Goal: Contribute content: Contribute content

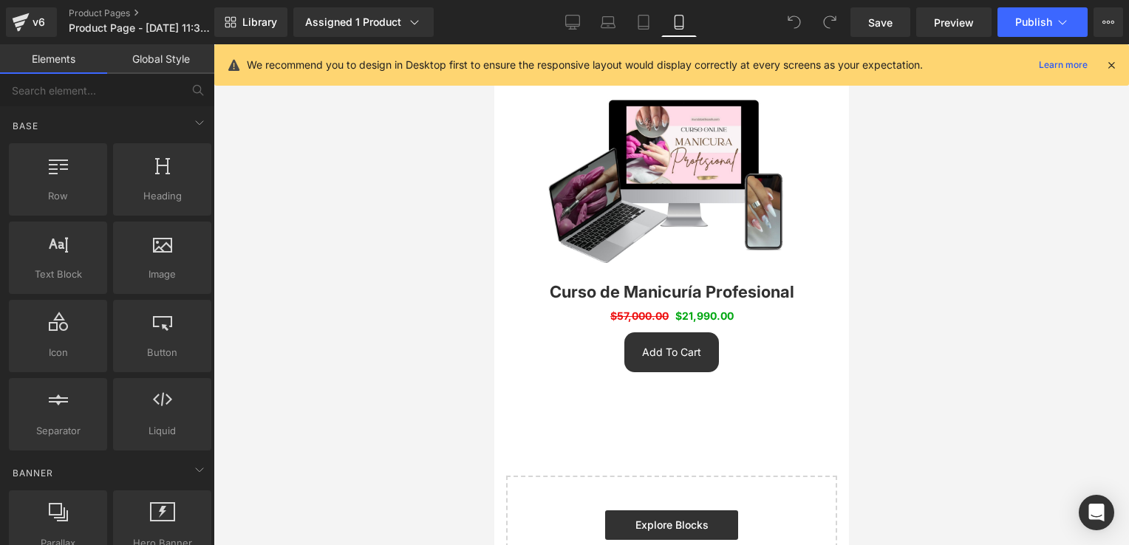
scroll to position [2401, 0]
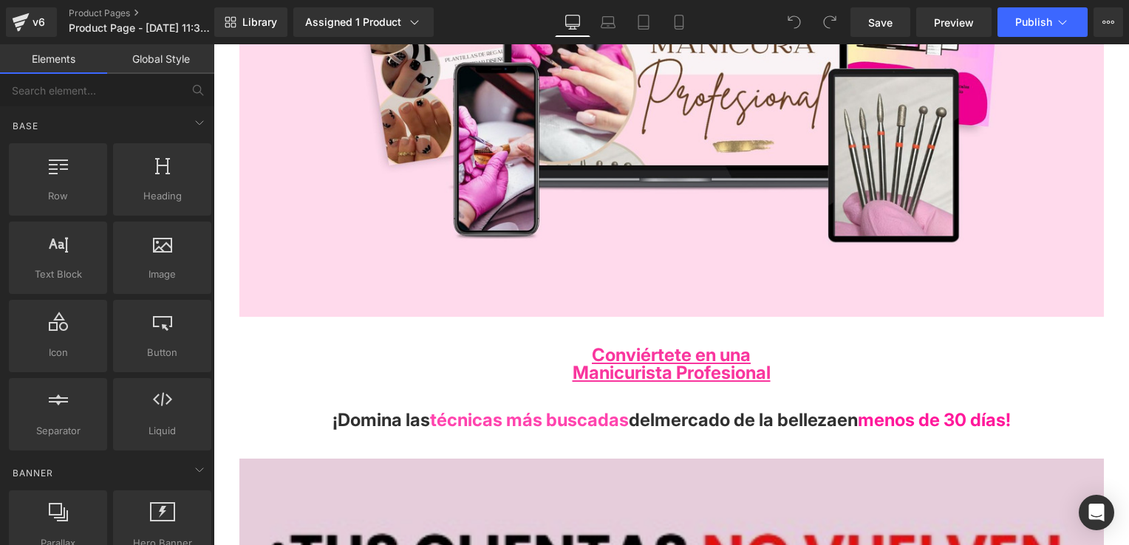
scroll to position [665, 0]
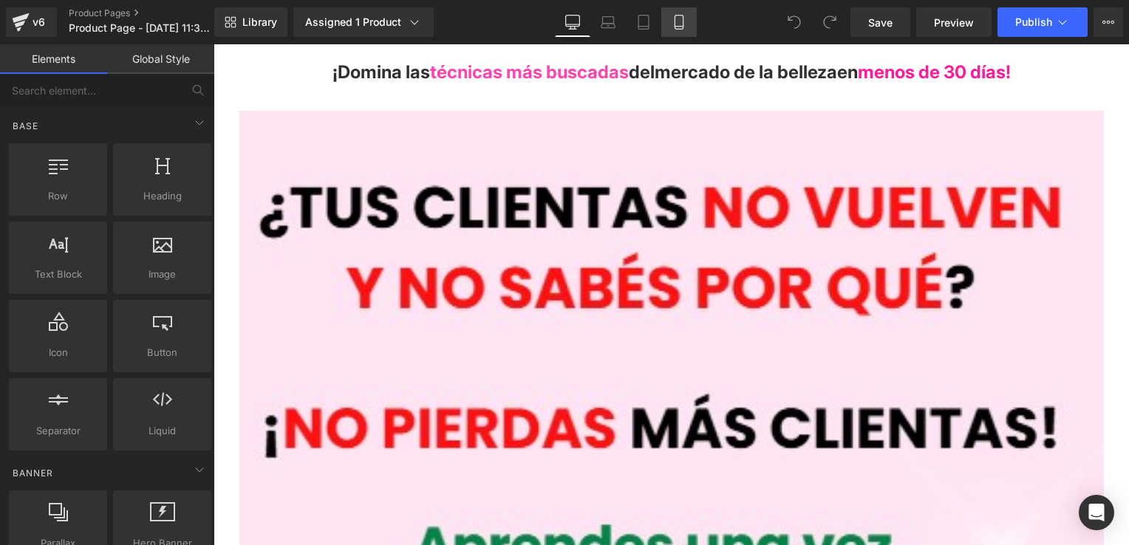
click at [678, 18] on icon at bounding box center [679, 22] width 15 height 15
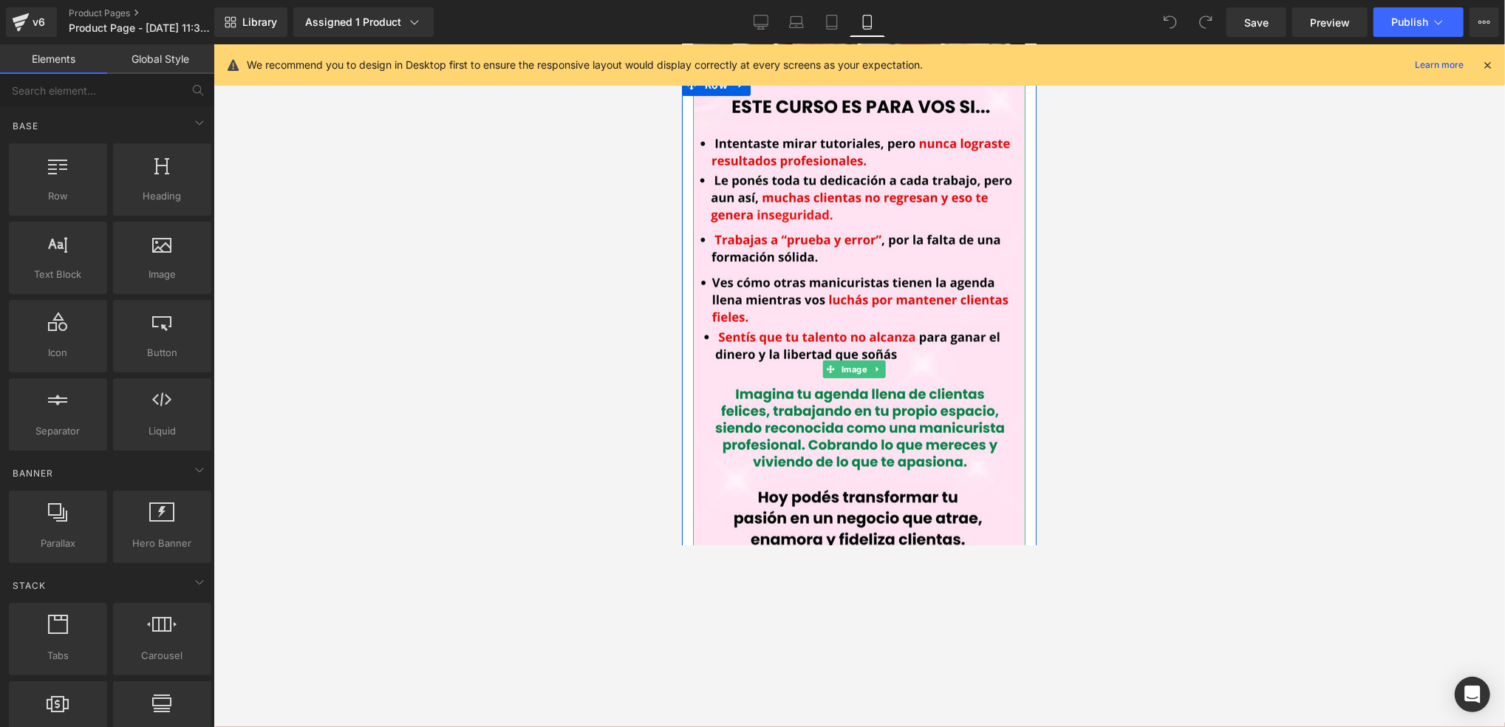
scroll to position [758, 0]
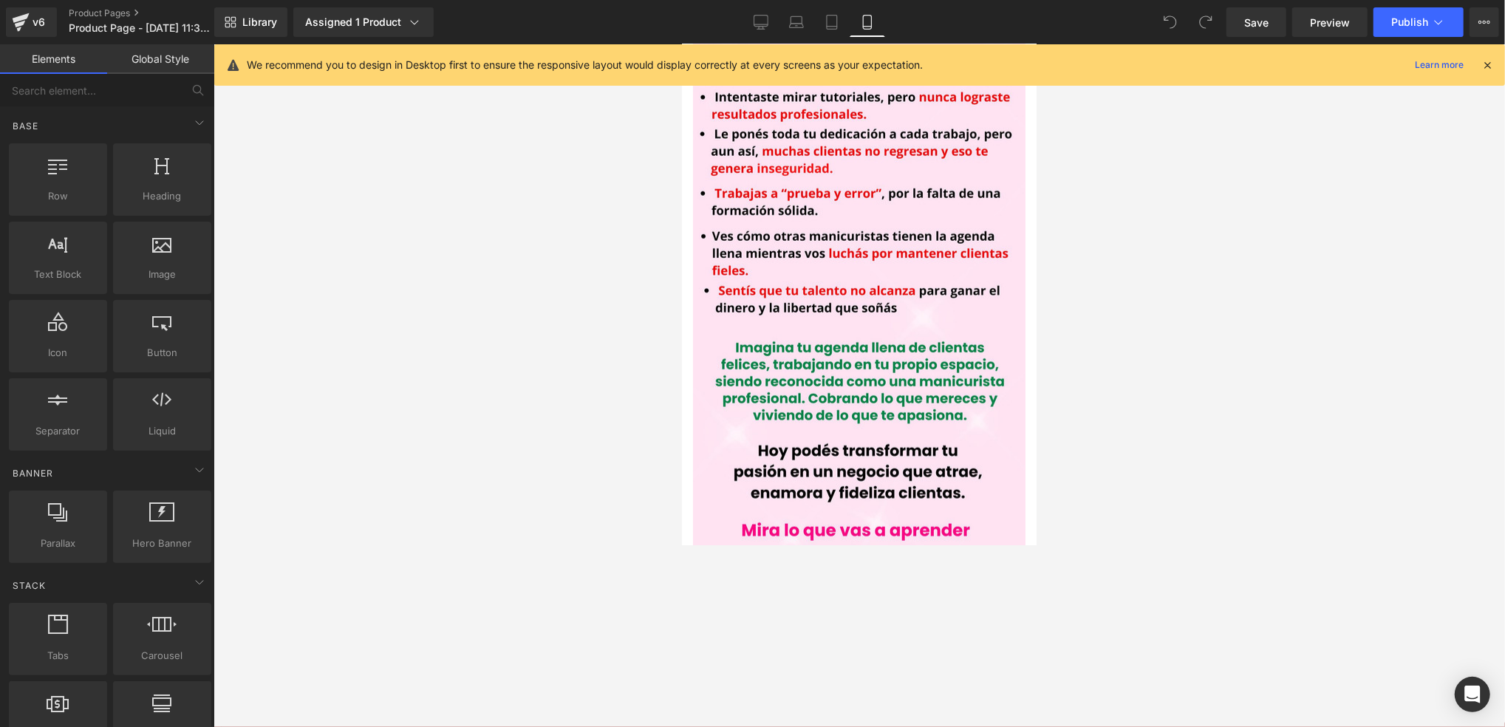
click at [1129, 62] on icon at bounding box center [1487, 64] width 13 height 13
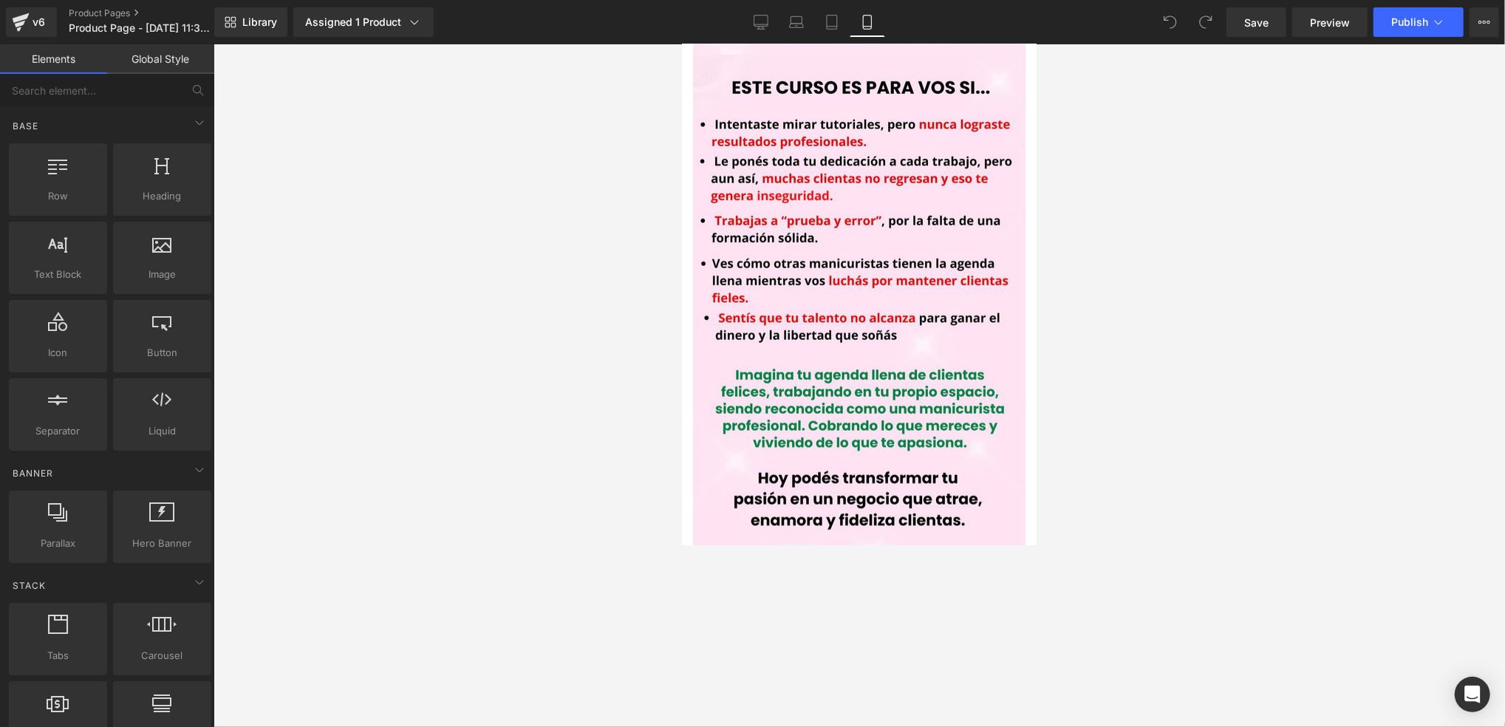
scroll to position [735, 0]
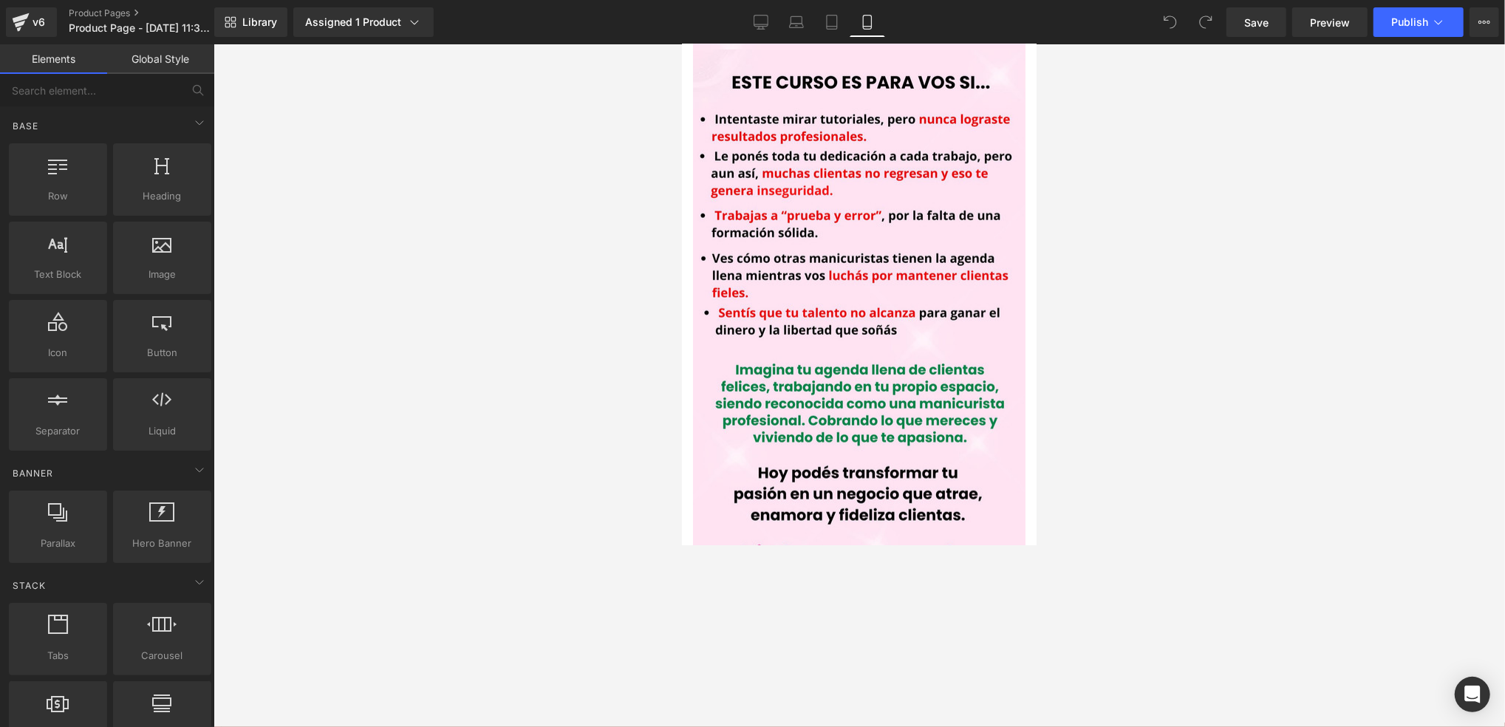
click at [1045, 199] on div at bounding box center [860, 385] width 1292 height 683
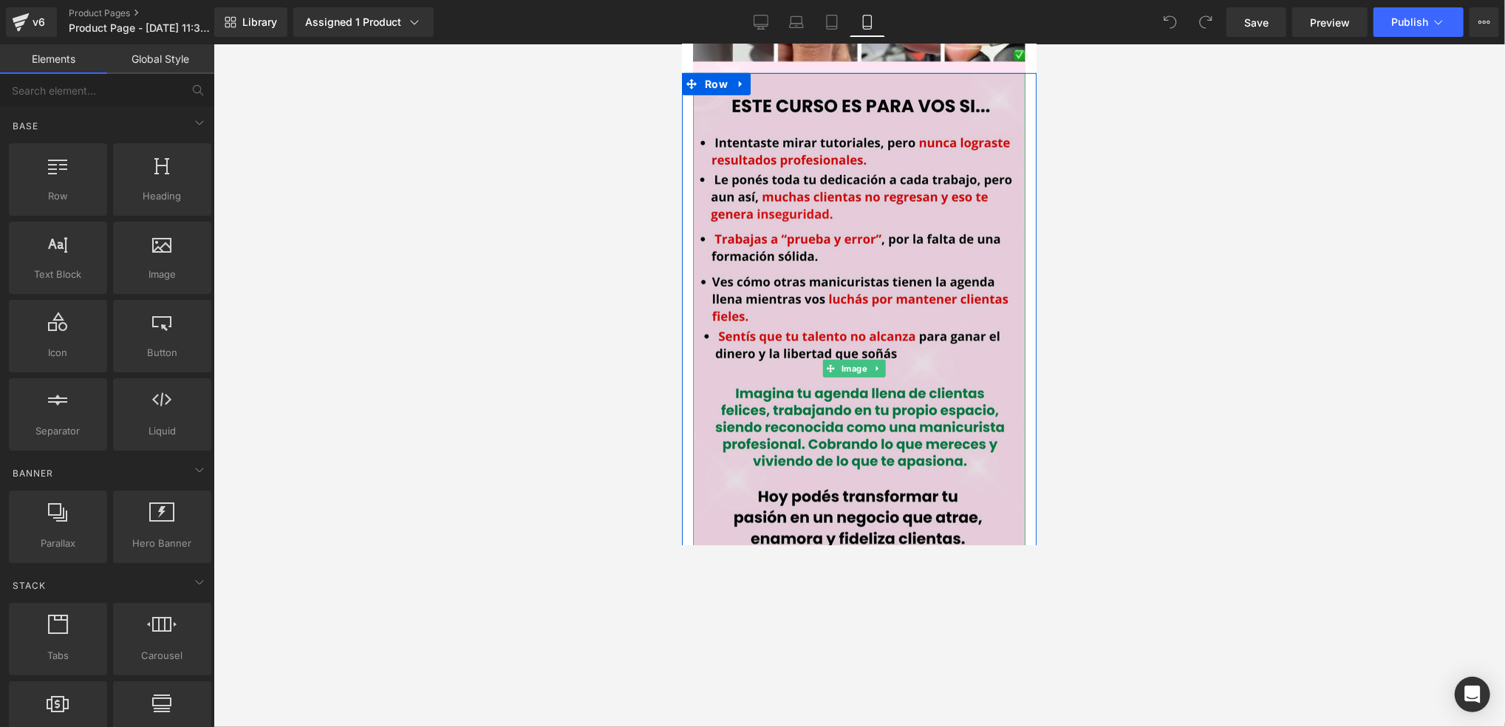
scroll to position [591, 0]
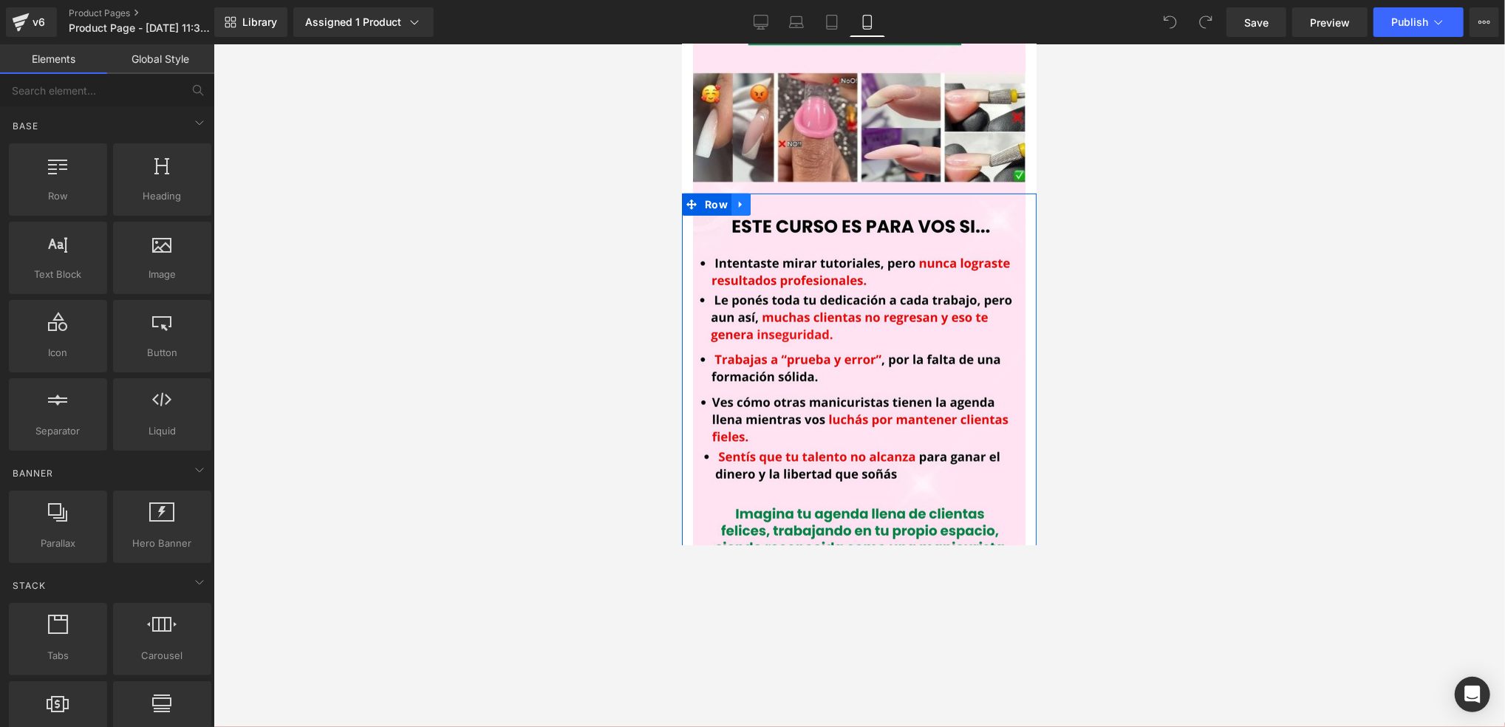
click at [731, 193] on link at bounding box center [740, 204] width 19 height 22
click at [750, 193] on link at bounding box center [759, 204] width 19 height 22
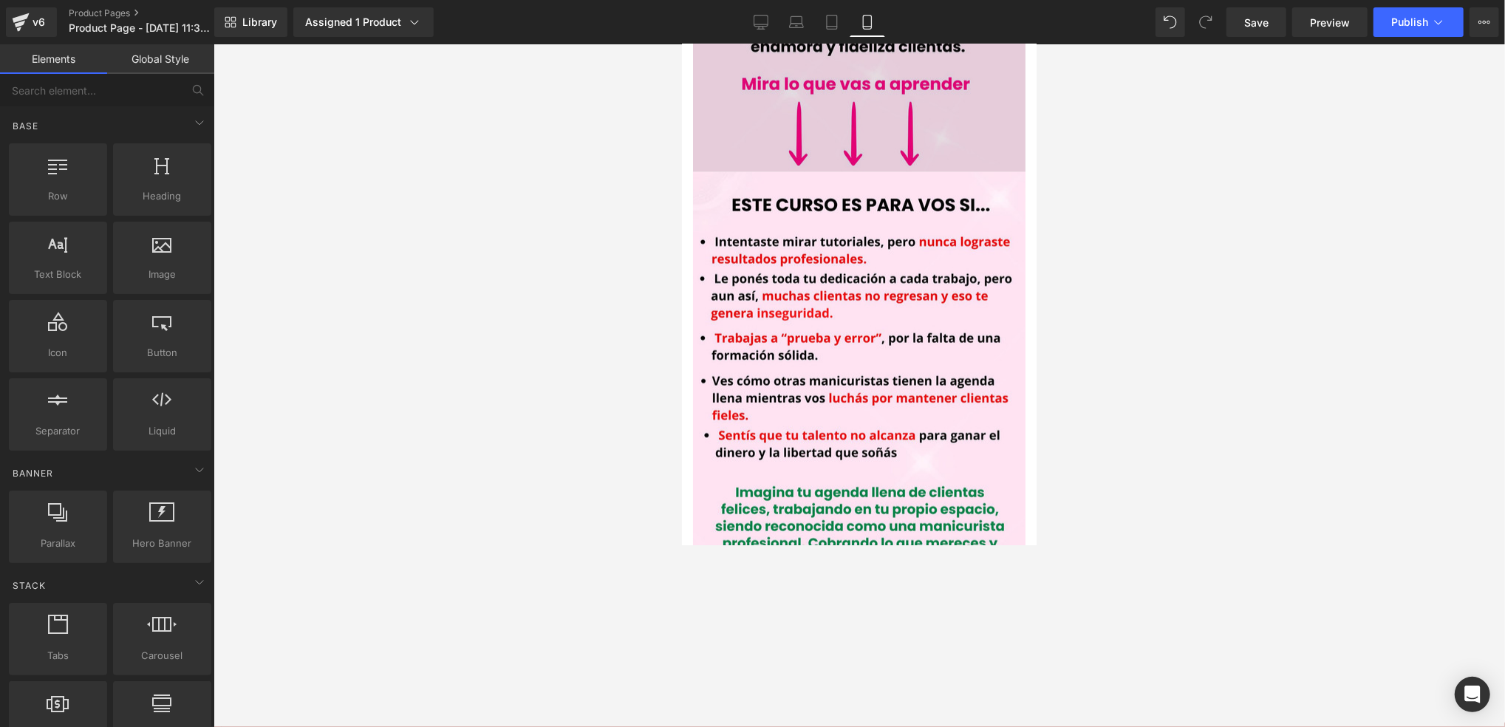
scroll to position [1239, 0]
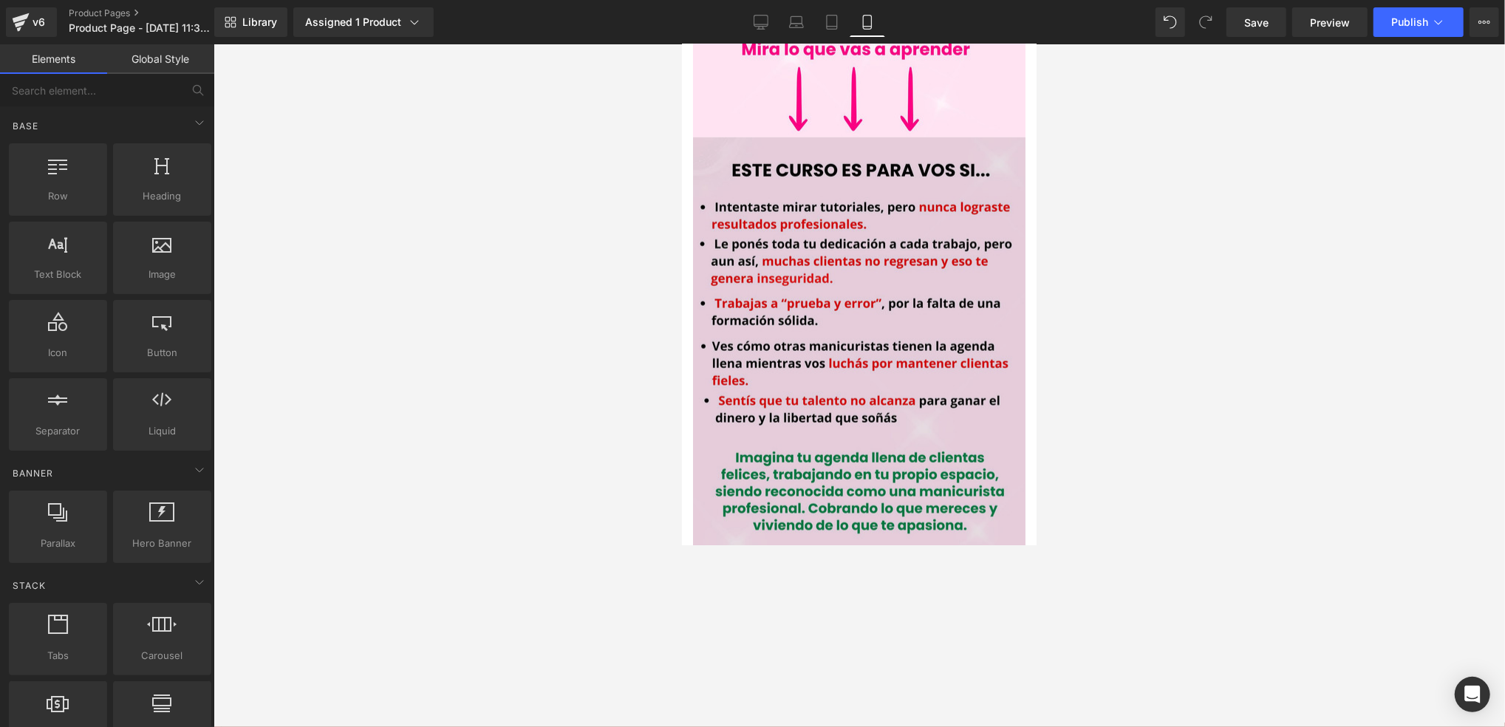
click at [894, 280] on img at bounding box center [859, 432] width 333 height 591
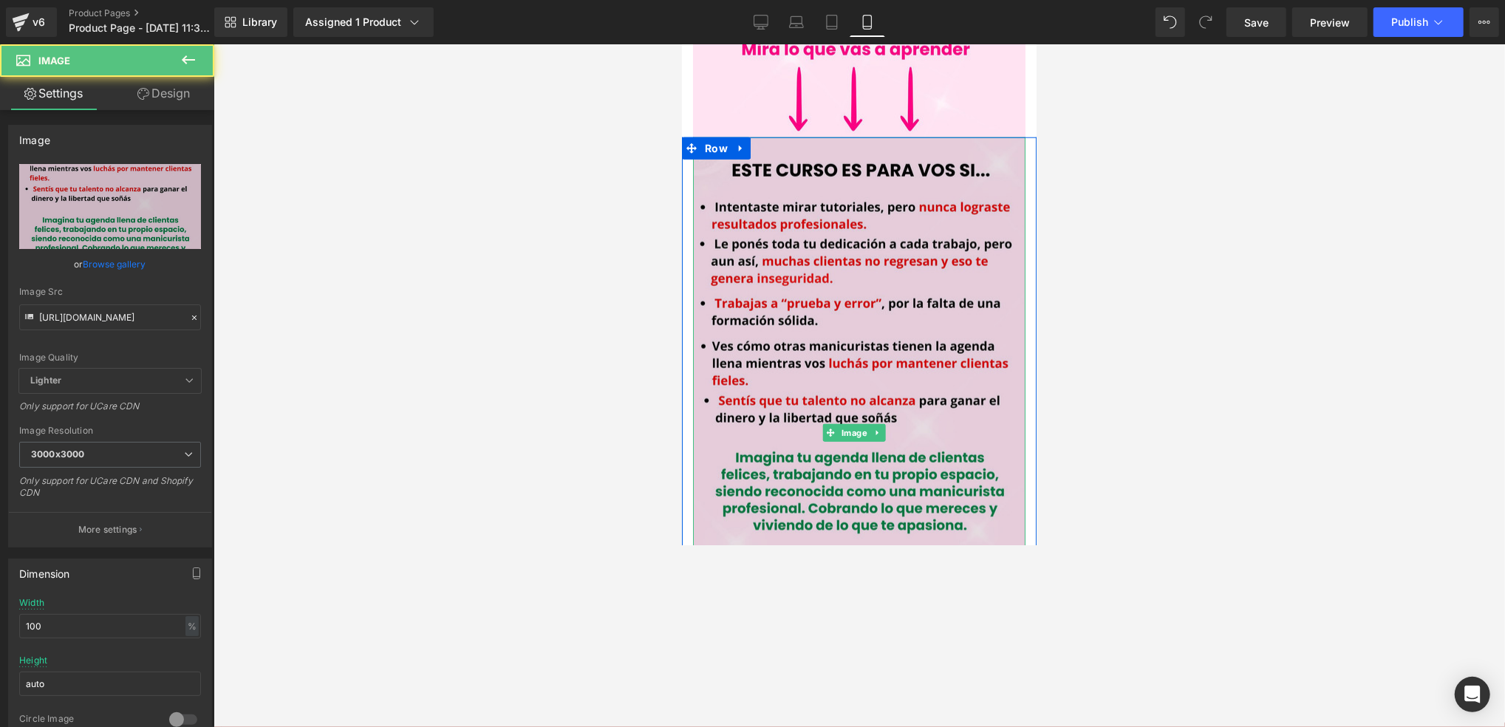
scroll to position [1338, 0]
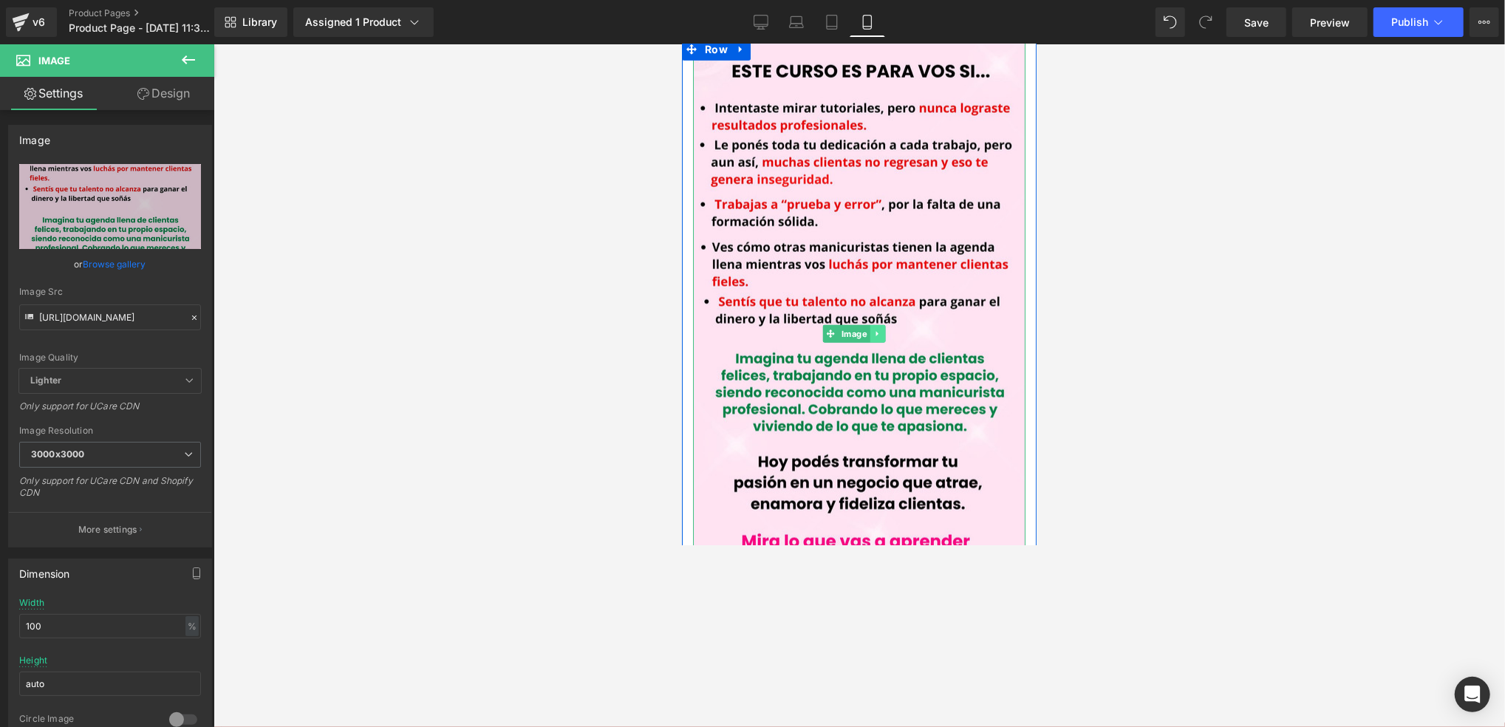
click at [879, 329] on icon at bounding box center [877, 333] width 8 height 9
click at [881, 329] on icon at bounding box center [885, 333] width 8 height 9
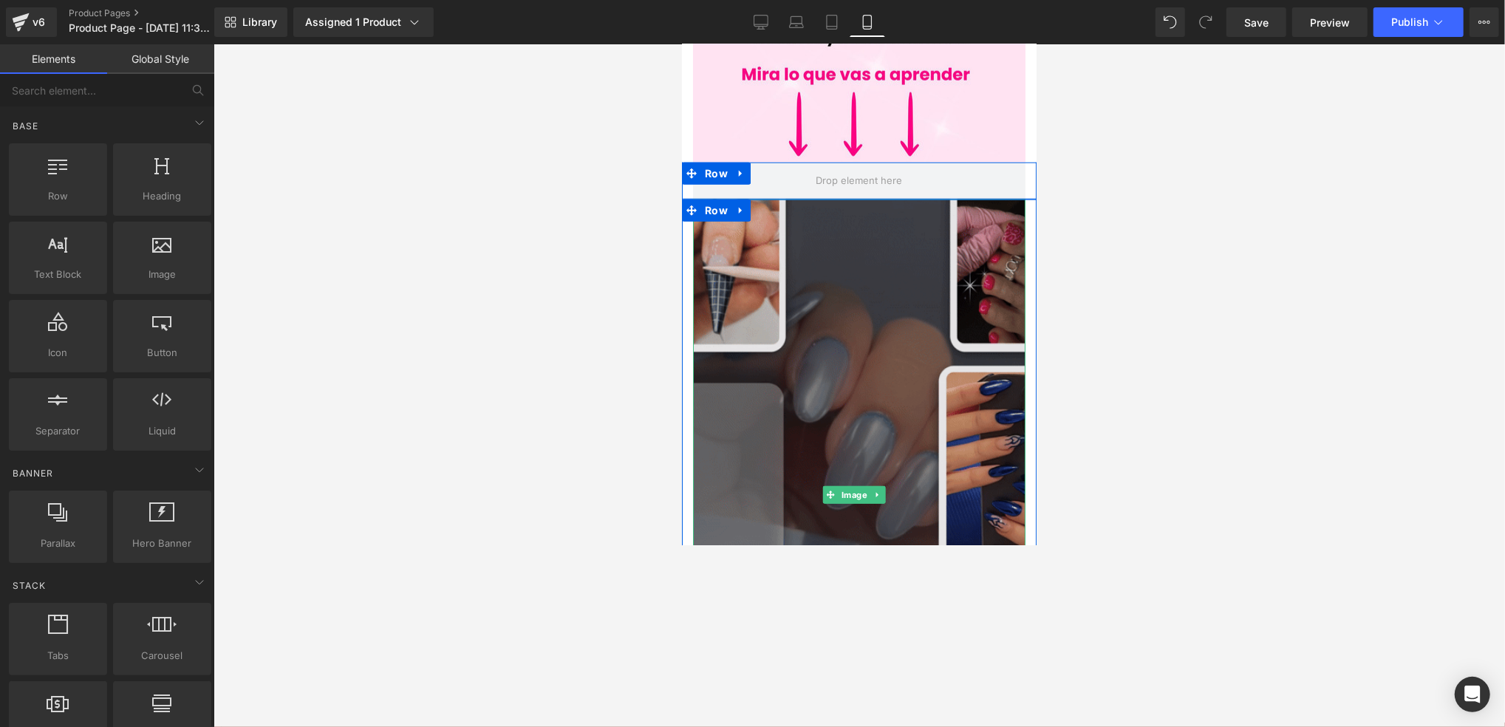
scroll to position [1042, 0]
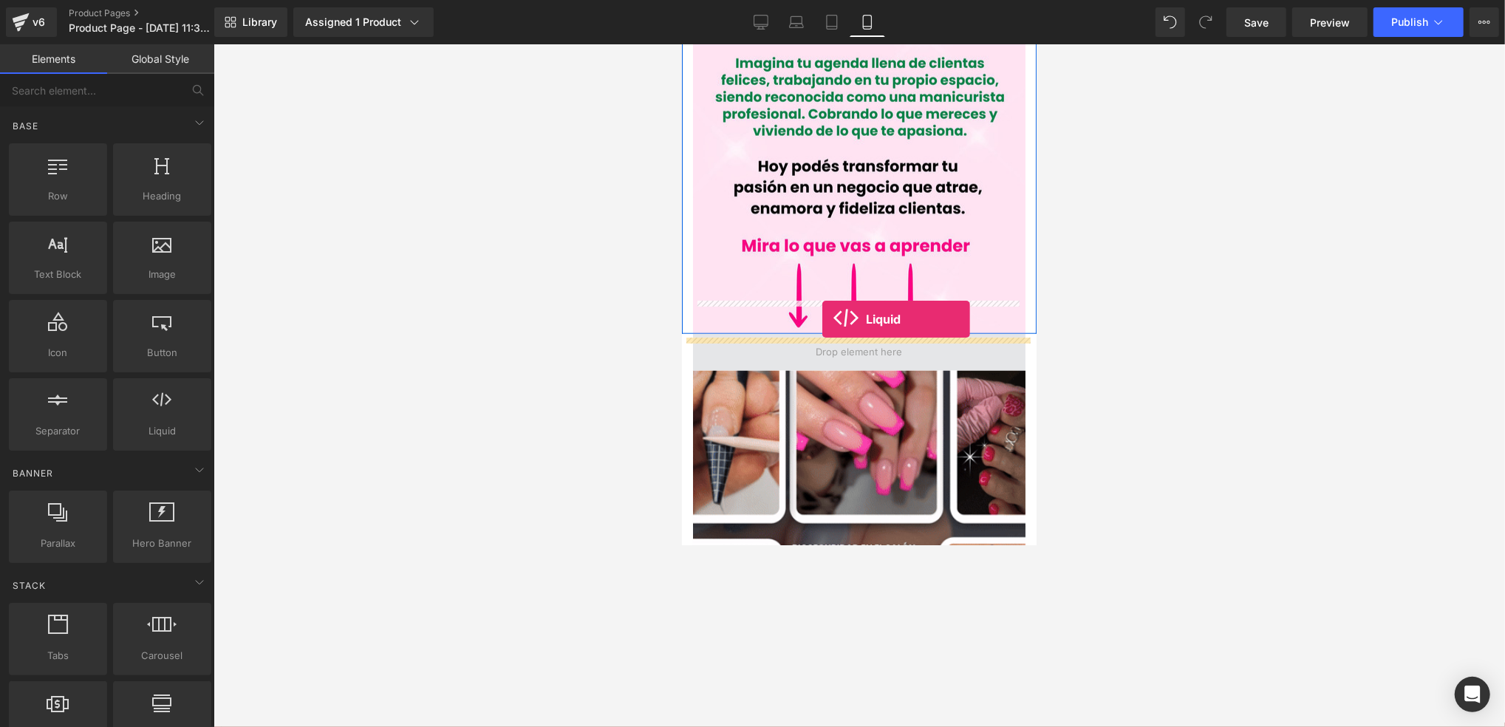
drag, startPoint x: 836, startPoint y: 466, endPoint x: 816, endPoint y: 318, distance: 149.9
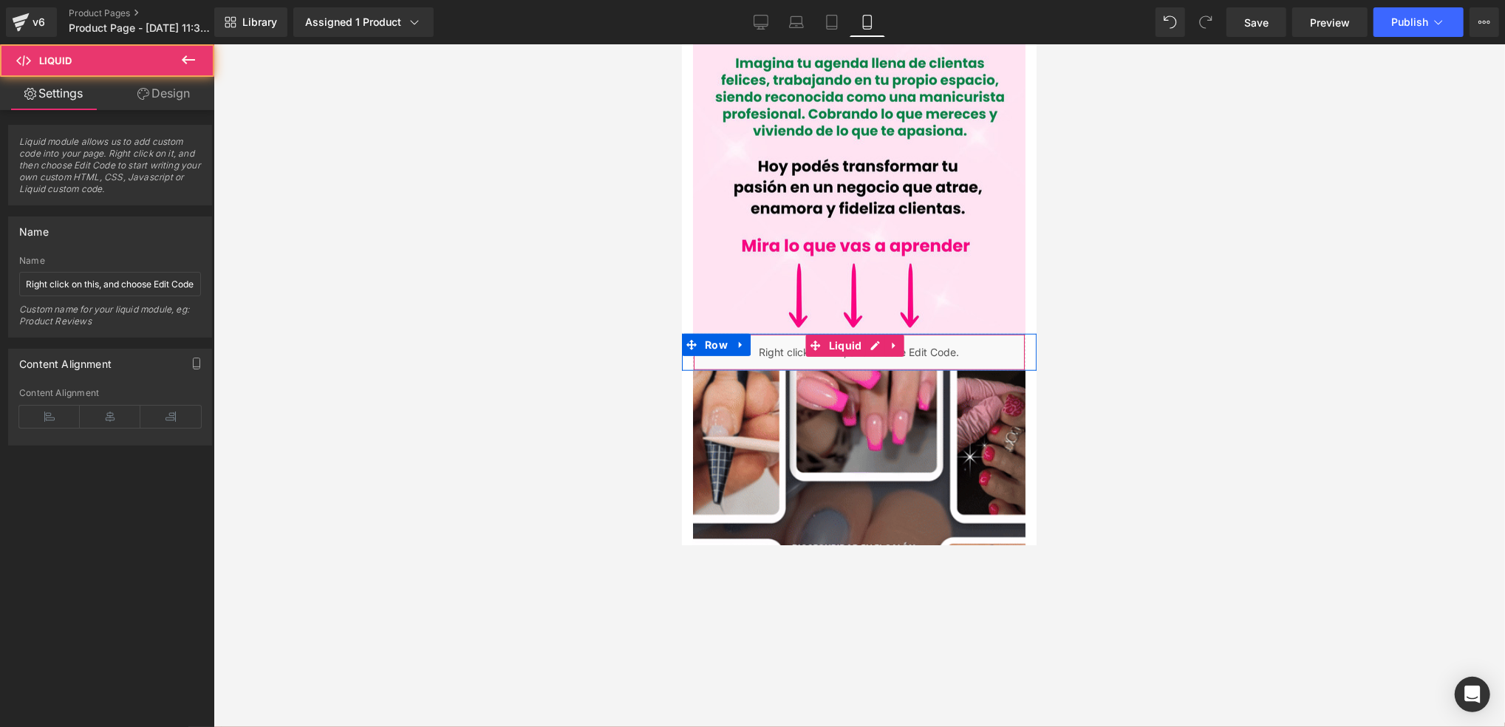
click at [924, 333] on div "Liquid" at bounding box center [859, 351] width 333 height 37
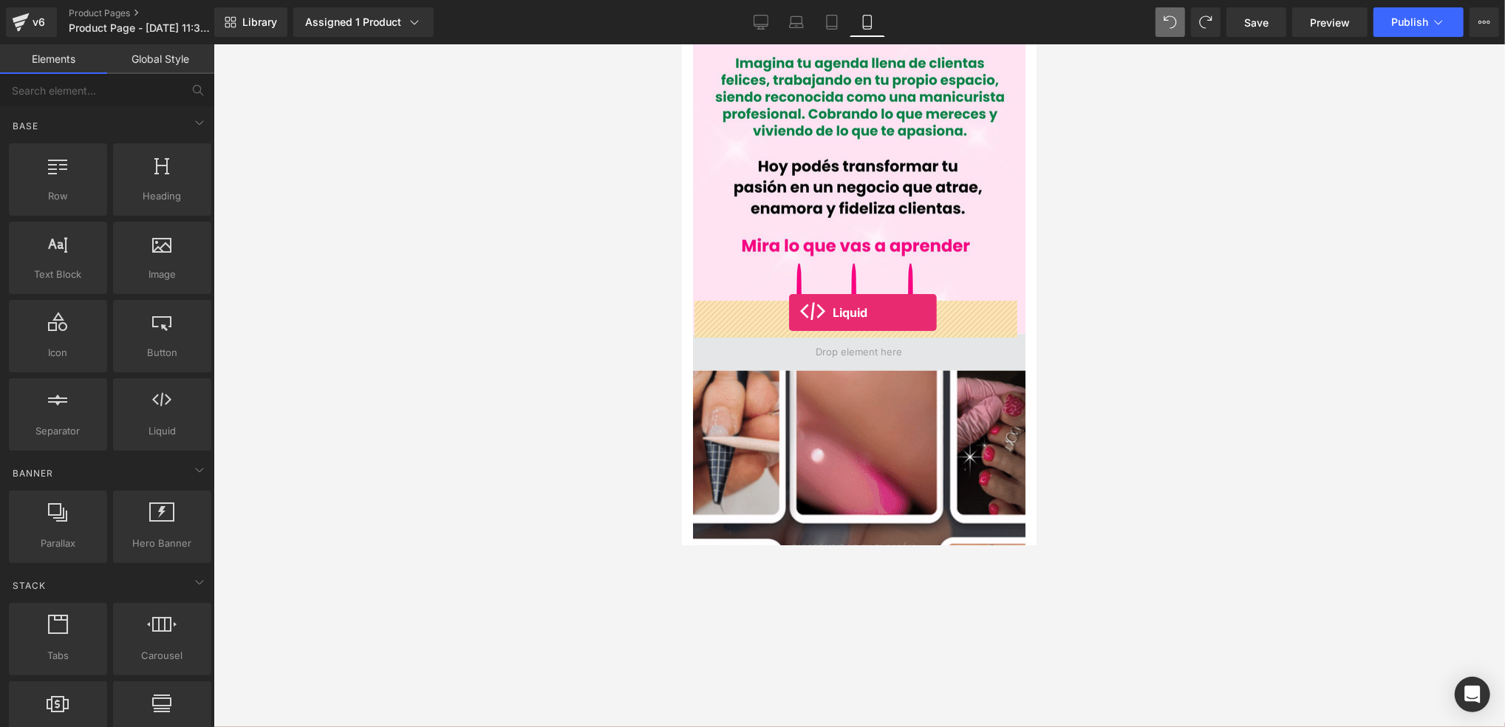
drag, startPoint x: 841, startPoint y: 463, endPoint x: 789, endPoint y: 311, distance: 161.0
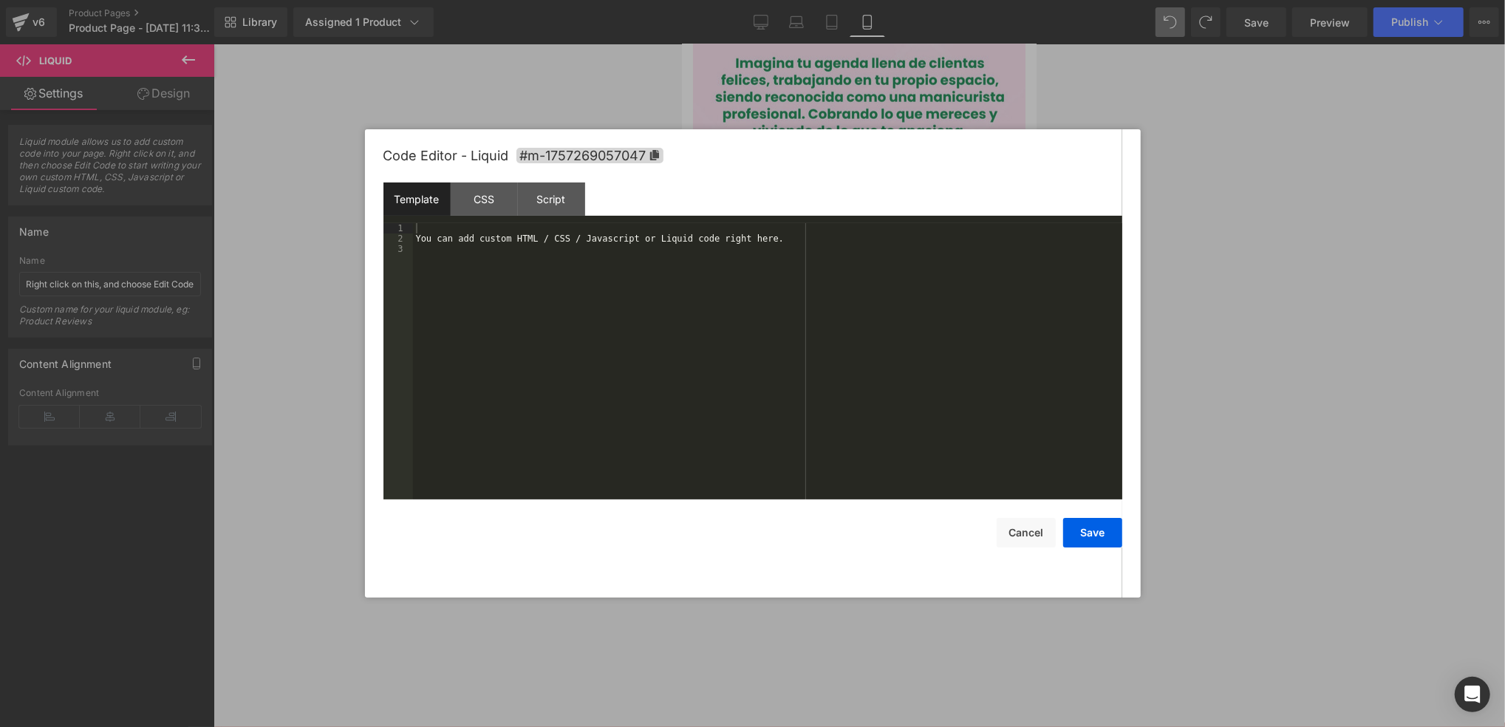
click at [869, 333] on div "Liquid" at bounding box center [859, 351] width 333 height 37
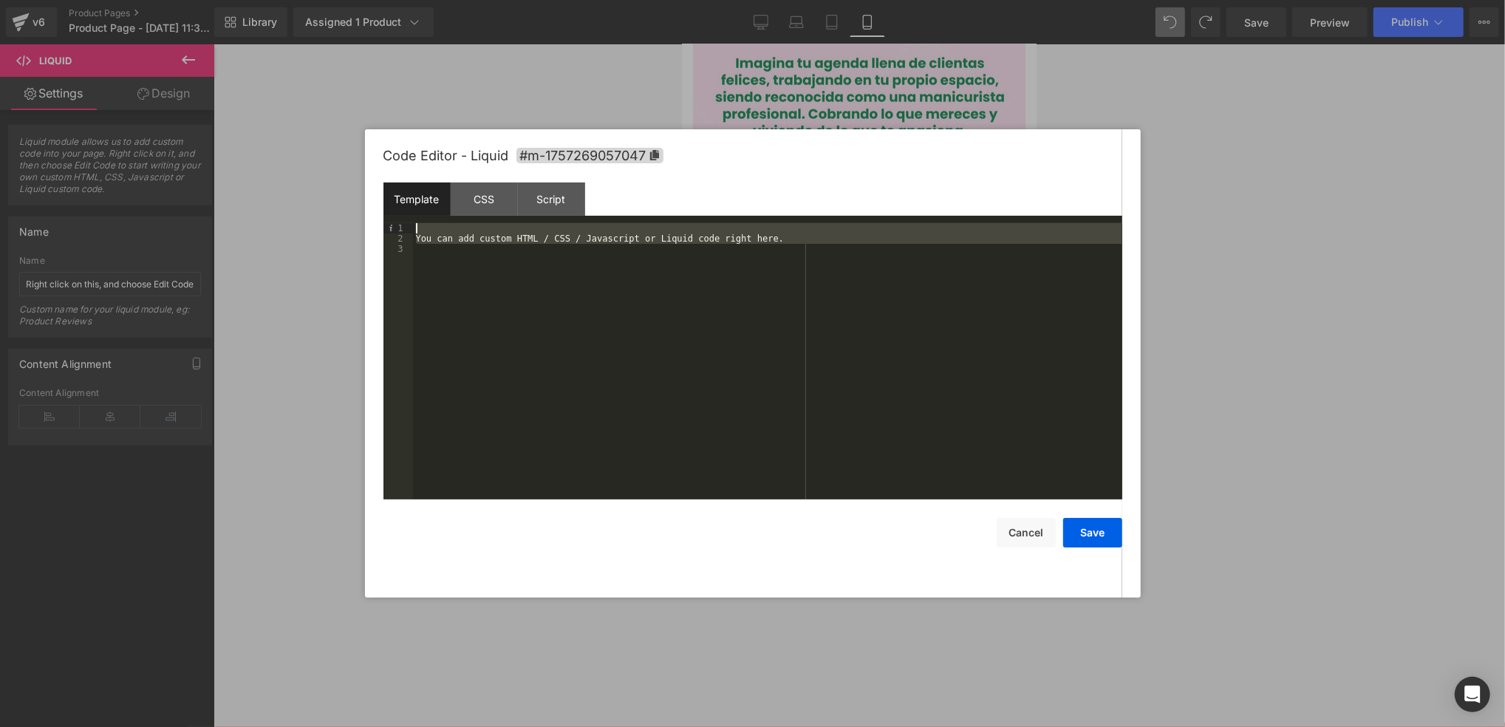
drag, startPoint x: 783, startPoint y: 262, endPoint x: 494, endPoint y: 229, distance: 290.9
click at [494, 229] on div "You can add custom HTML / CSS / Javascript or Liquid code right here." at bounding box center [768, 371] width 710 height 297
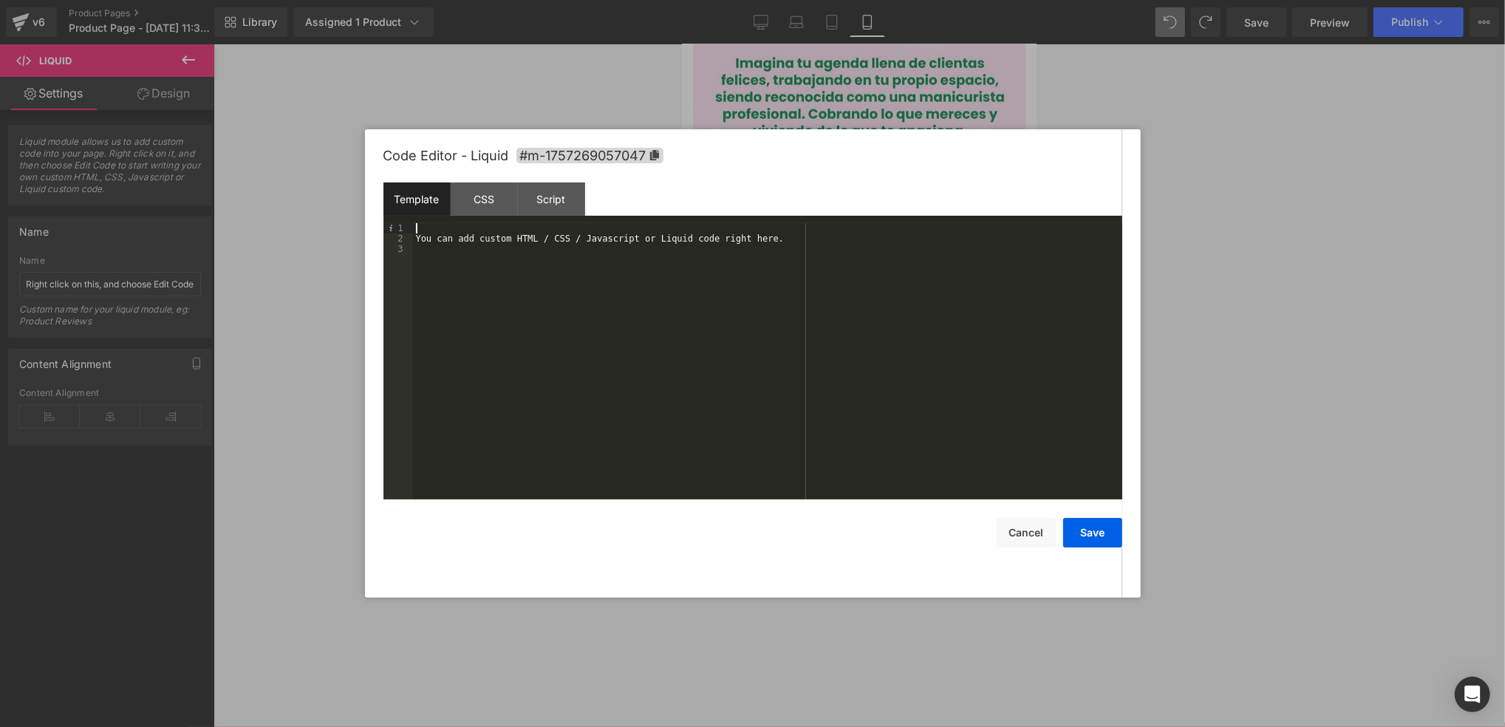
click at [769, 232] on div "You can add custom HTML / CSS / Javascript or Liquid code right here." at bounding box center [768, 371] width 710 height 297
click at [770, 234] on div "You can add custom HTML / CSS / Javascript or Liquid code right here." at bounding box center [768, 371] width 710 height 297
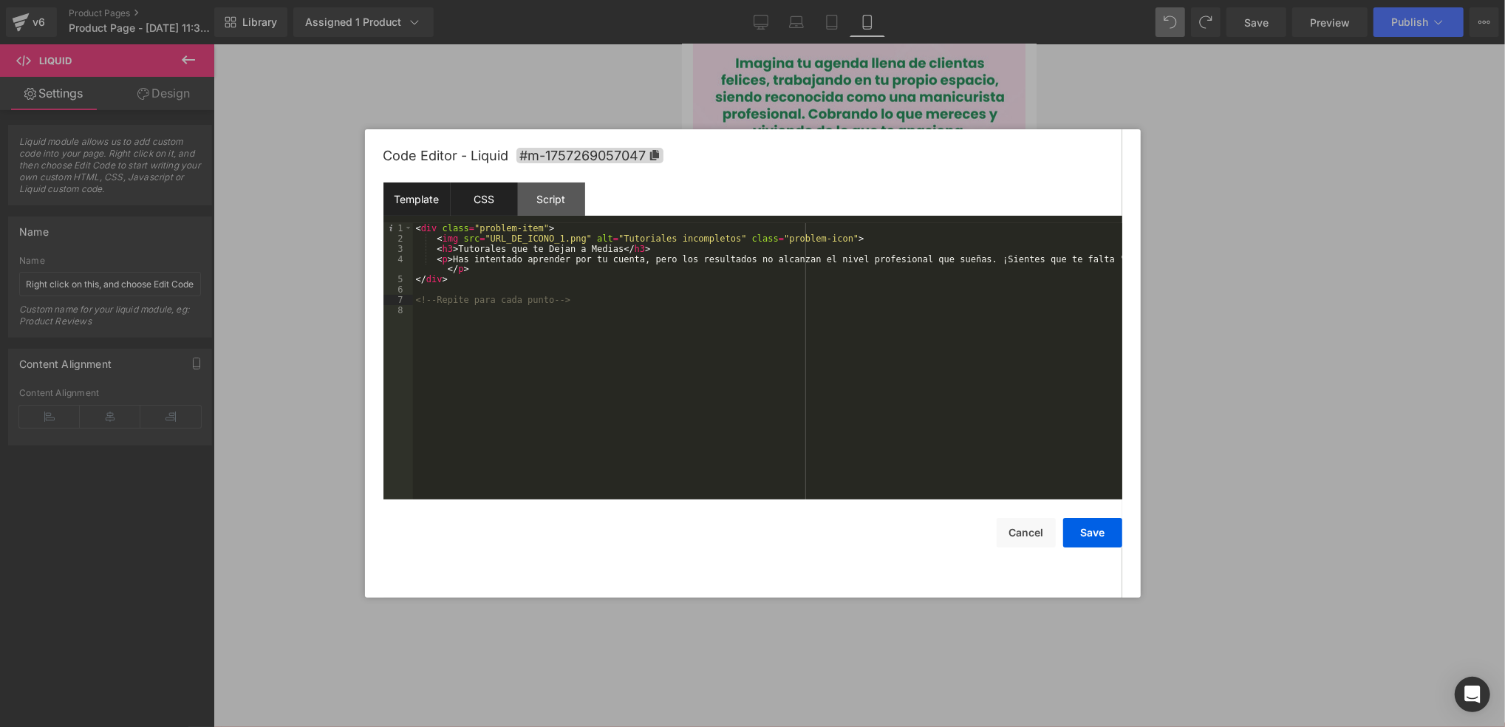
click at [503, 203] on div "CSS" at bounding box center [484, 199] width 67 height 33
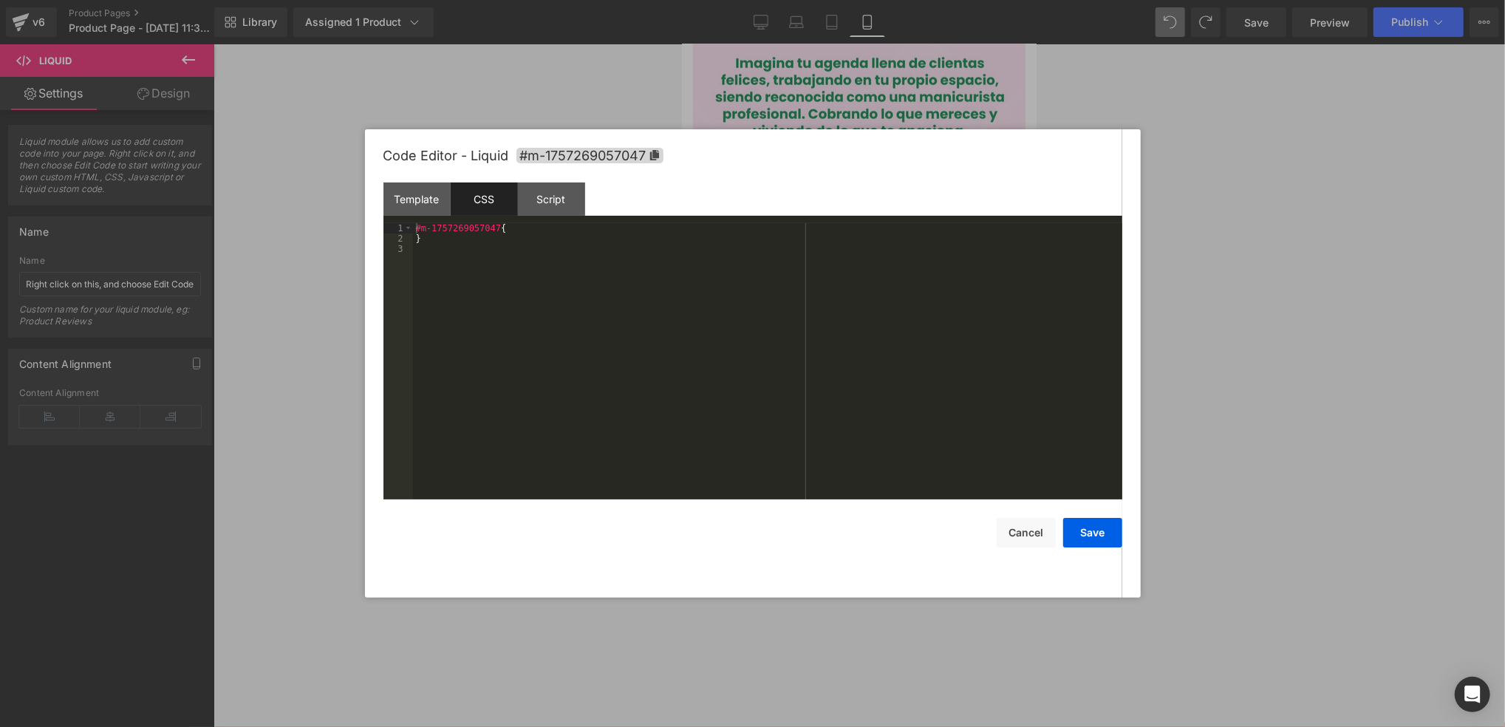
click at [547, 273] on div "#m-1757269057047 { }" at bounding box center [768, 371] width 710 height 297
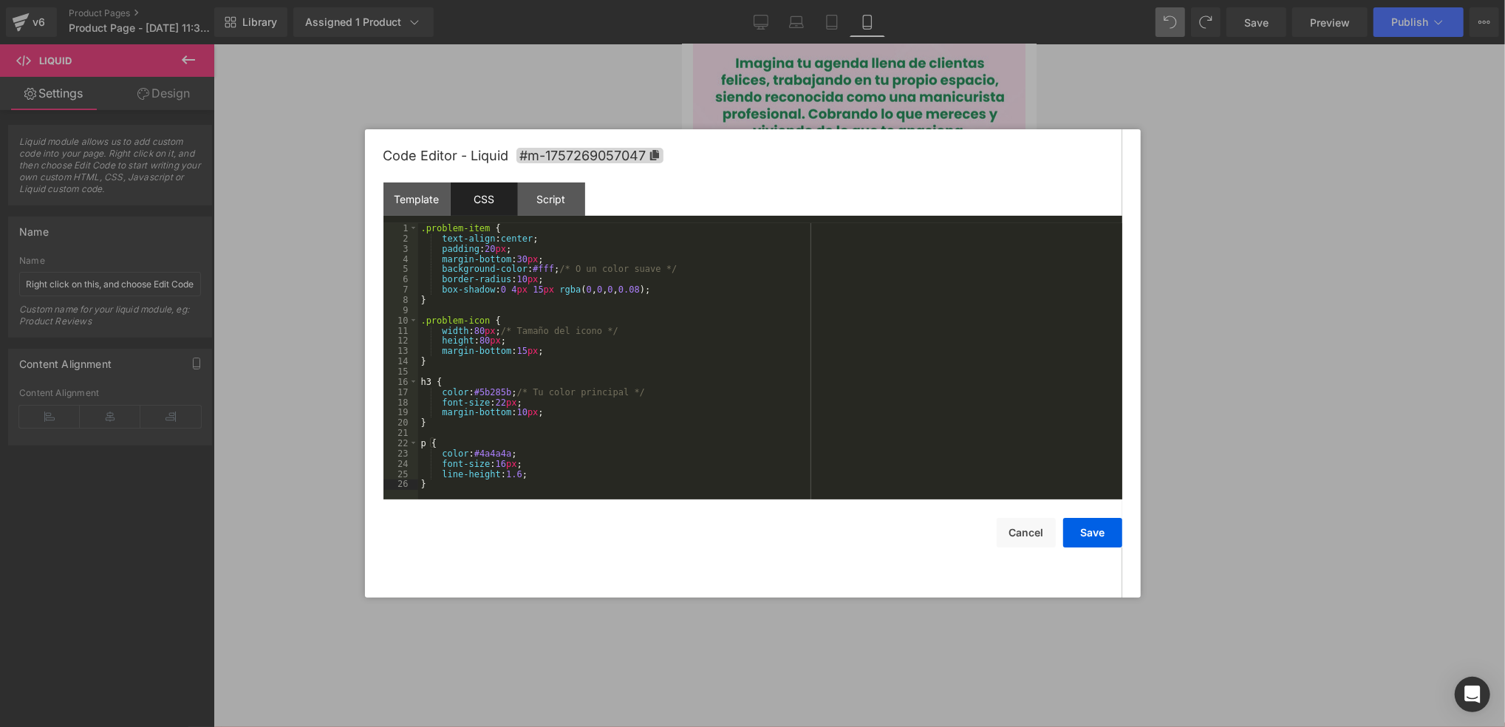
click at [911, 171] on div "Code Editor - Liquid #m-1757269057047" at bounding box center [753, 155] width 739 height 53
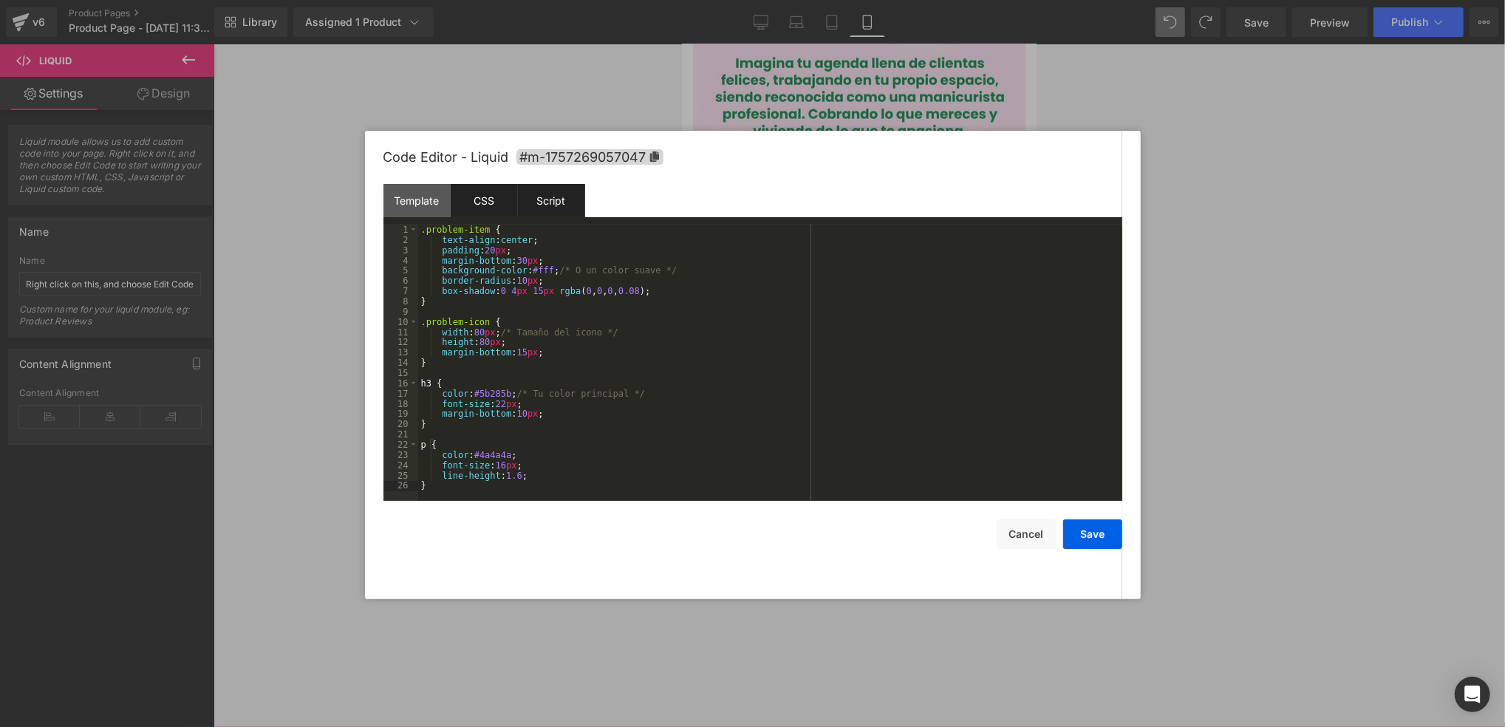
click at [536, 196] on div "Script" at bounding box center [551, 200] width 67 height 33
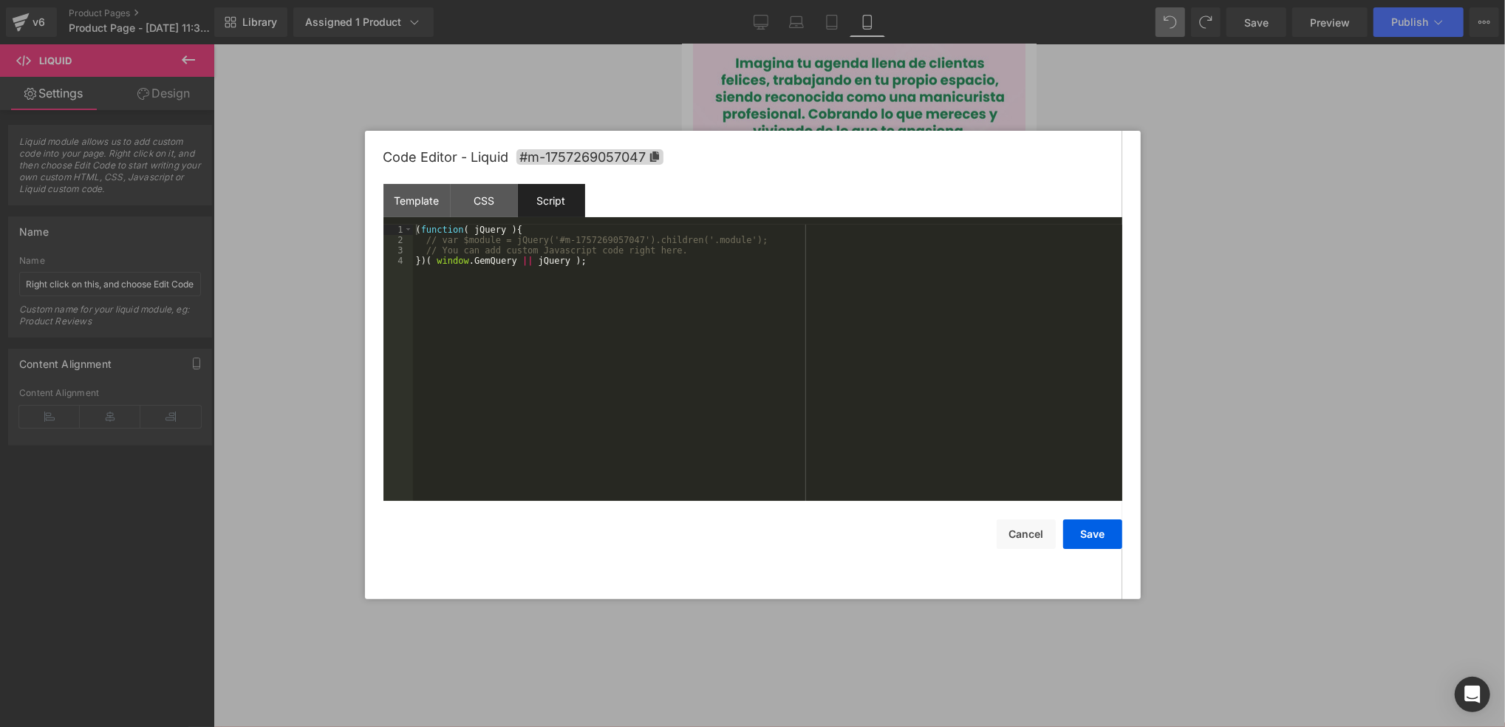
click at [1122, 540] on div "Code Editor - Liquid #m-1757269057047 Template CSS Script Data 1 2 3 4 5 6 7 8 …" at bounding box center [753, 365] width 776 height 469
click at [1117, 537] on button "Save" at bounding box center [1093, 535] width 59 height 30
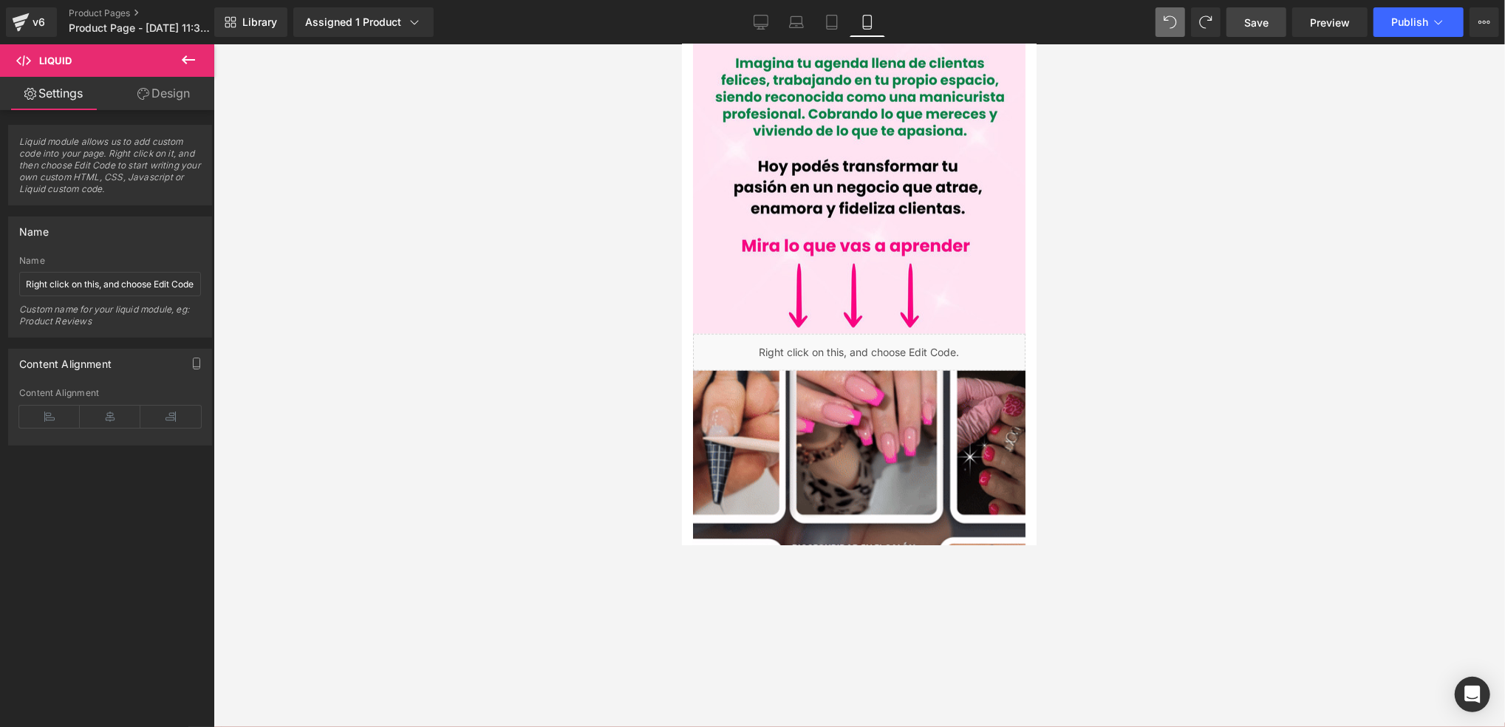
click at [1129, 19] on span "Save" at bounding box center [1257, 23] width 24 height 16
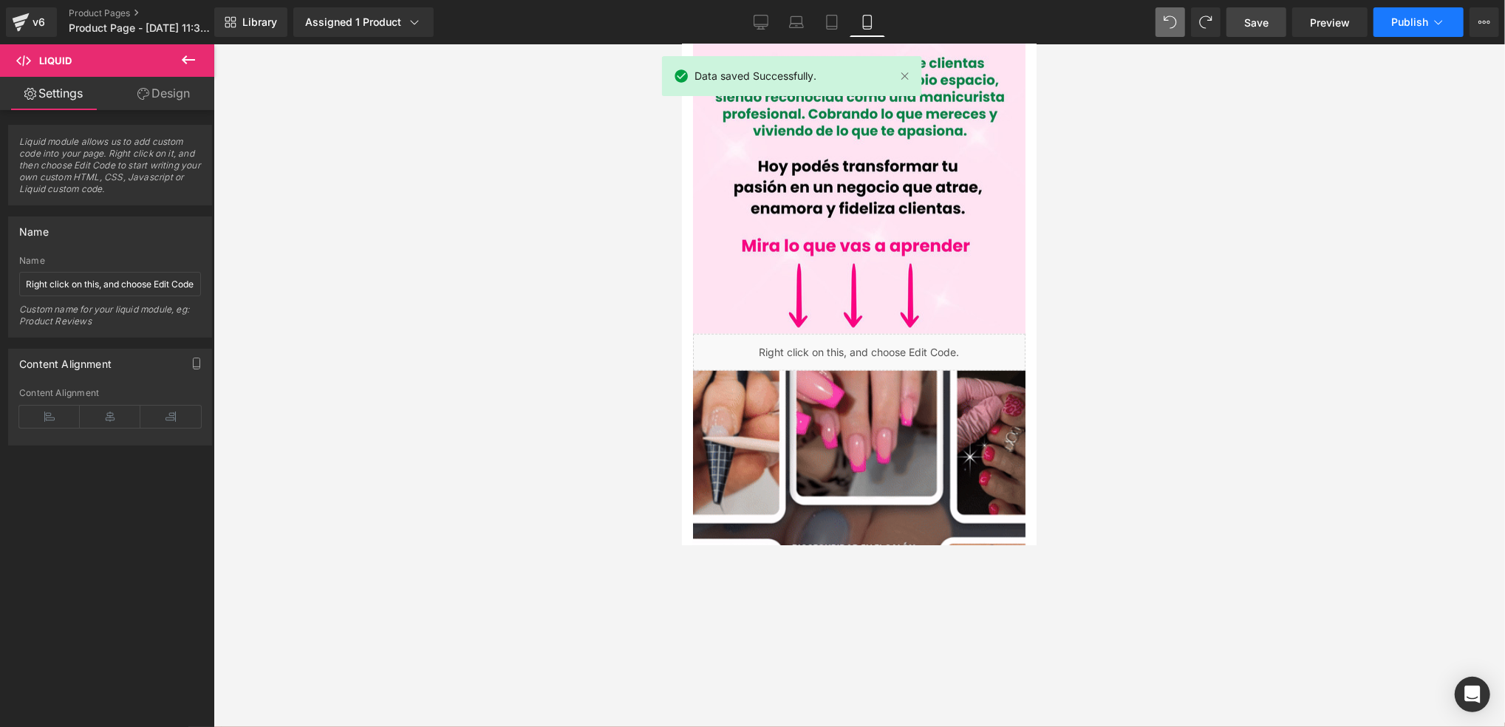
click at [1129, 30] on button "Publish" at bounding box center [1419, 22] width 90 height 30
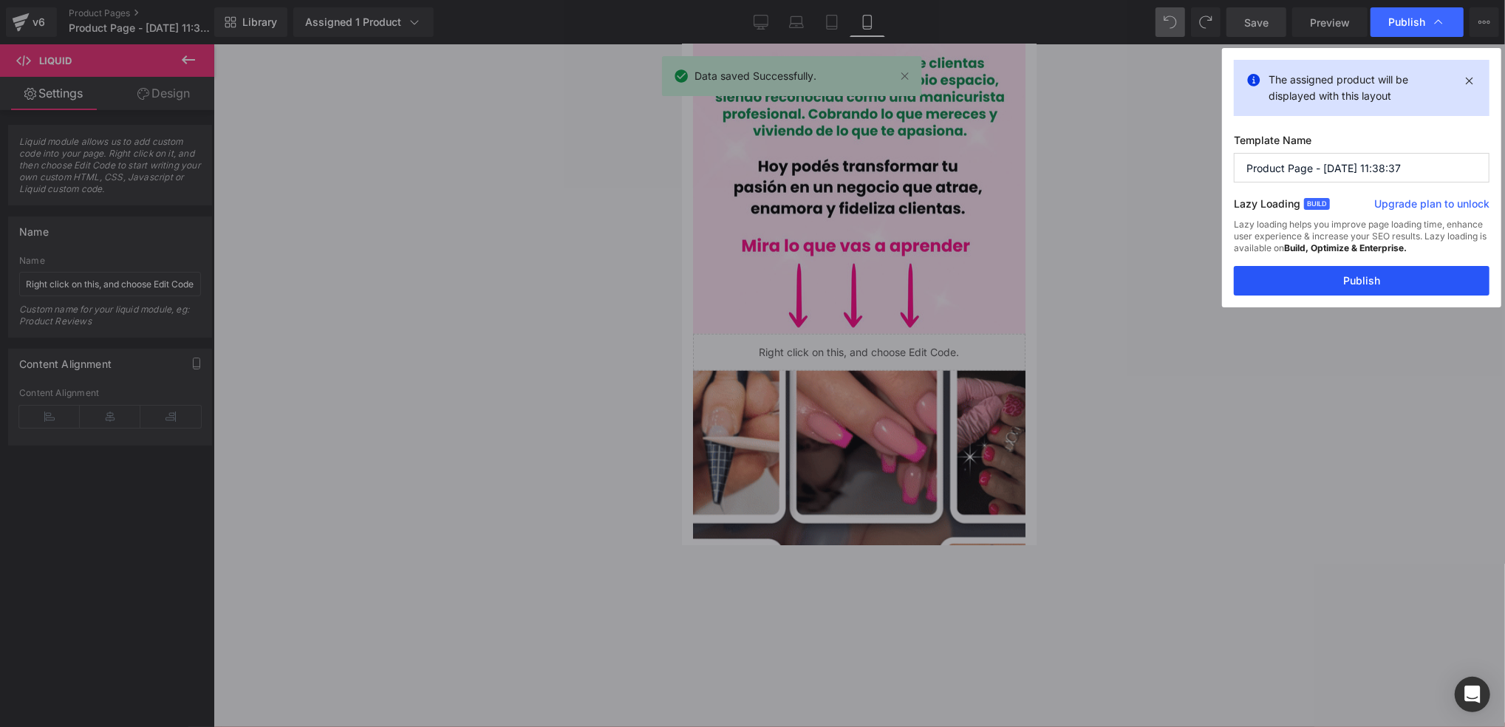
click at [1129, 276] on button "Publish" at bounding box center [1362, 281] width 256 height 30
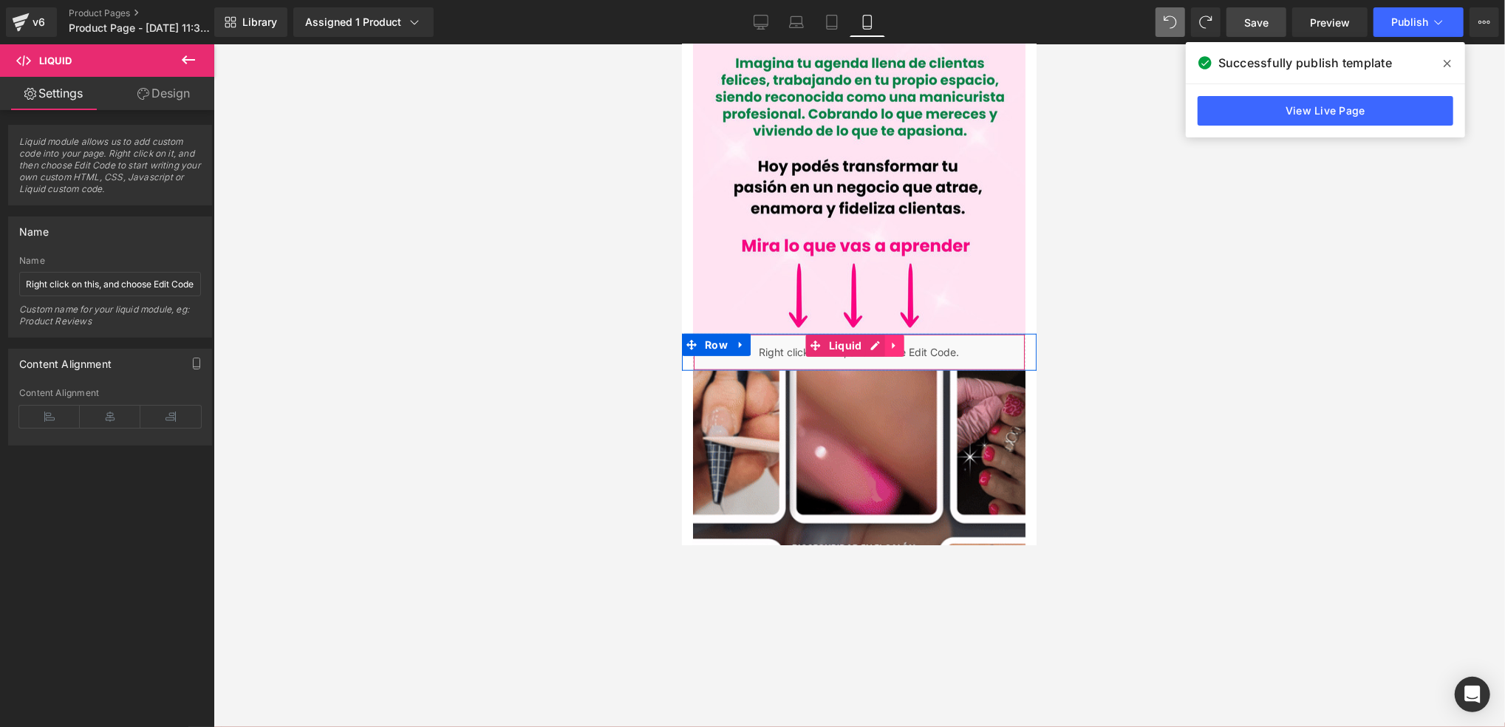
click at [899, 334] on link at bounding box center [893, 345] width 19 height 22
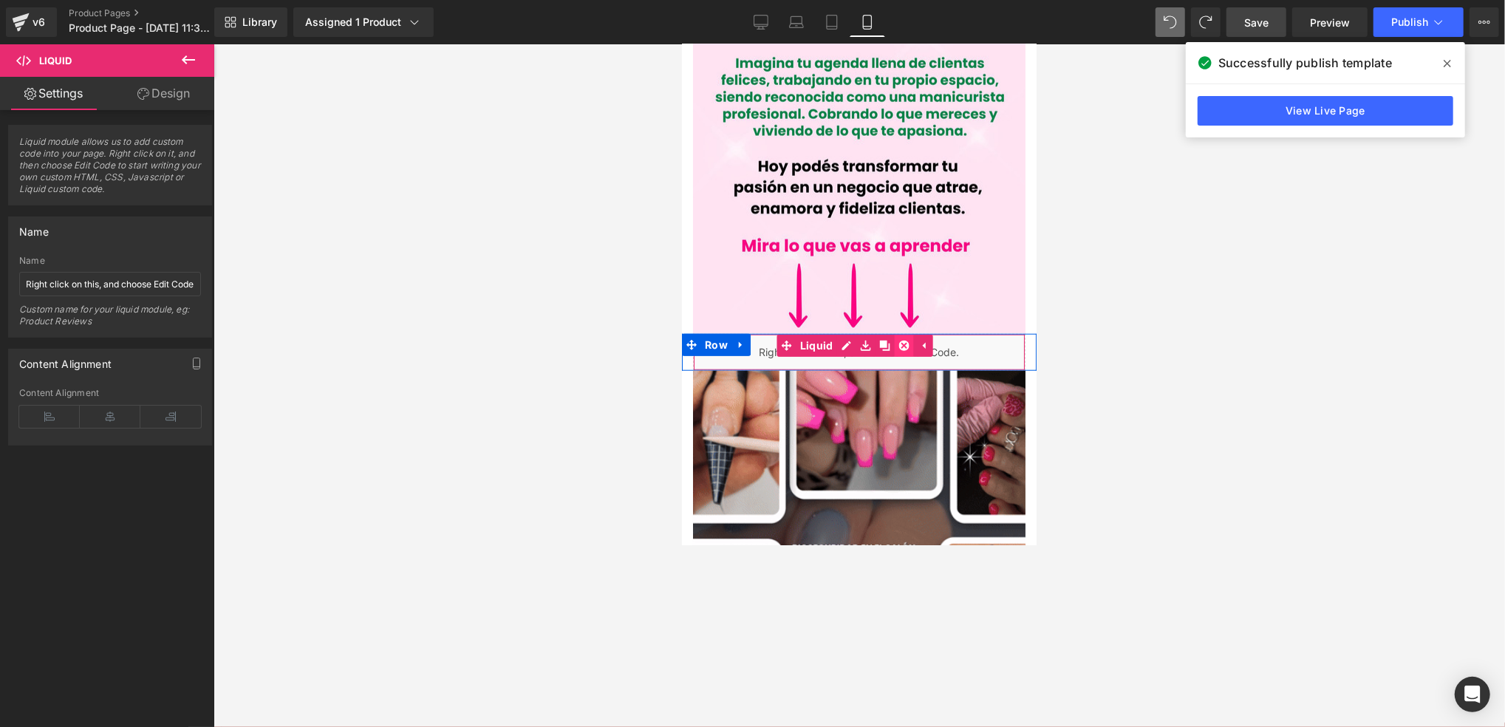
click at [902, 340] on icon at bounding box center [903, 345] width 10 height 10
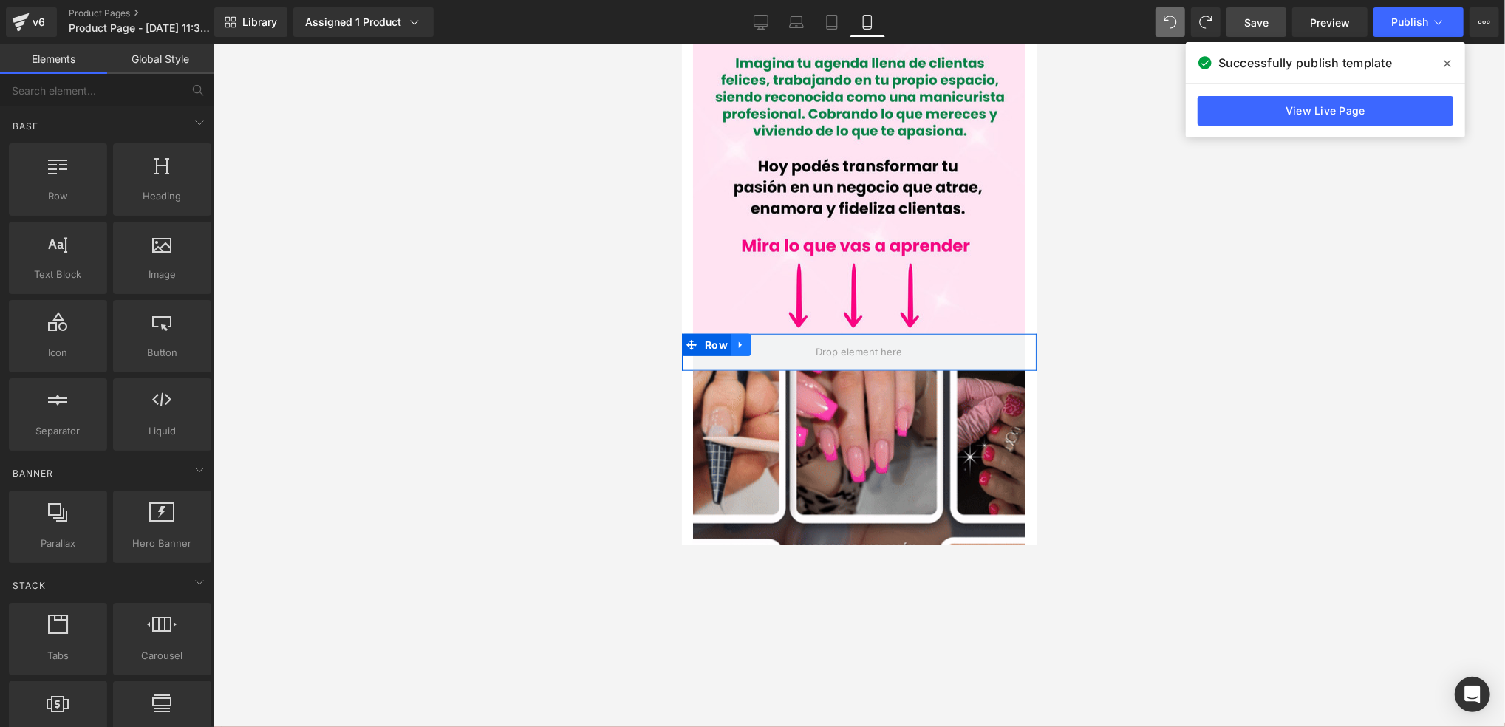
click at [738, 339] on icon at bounding box center [740, 344] width 10 height 11
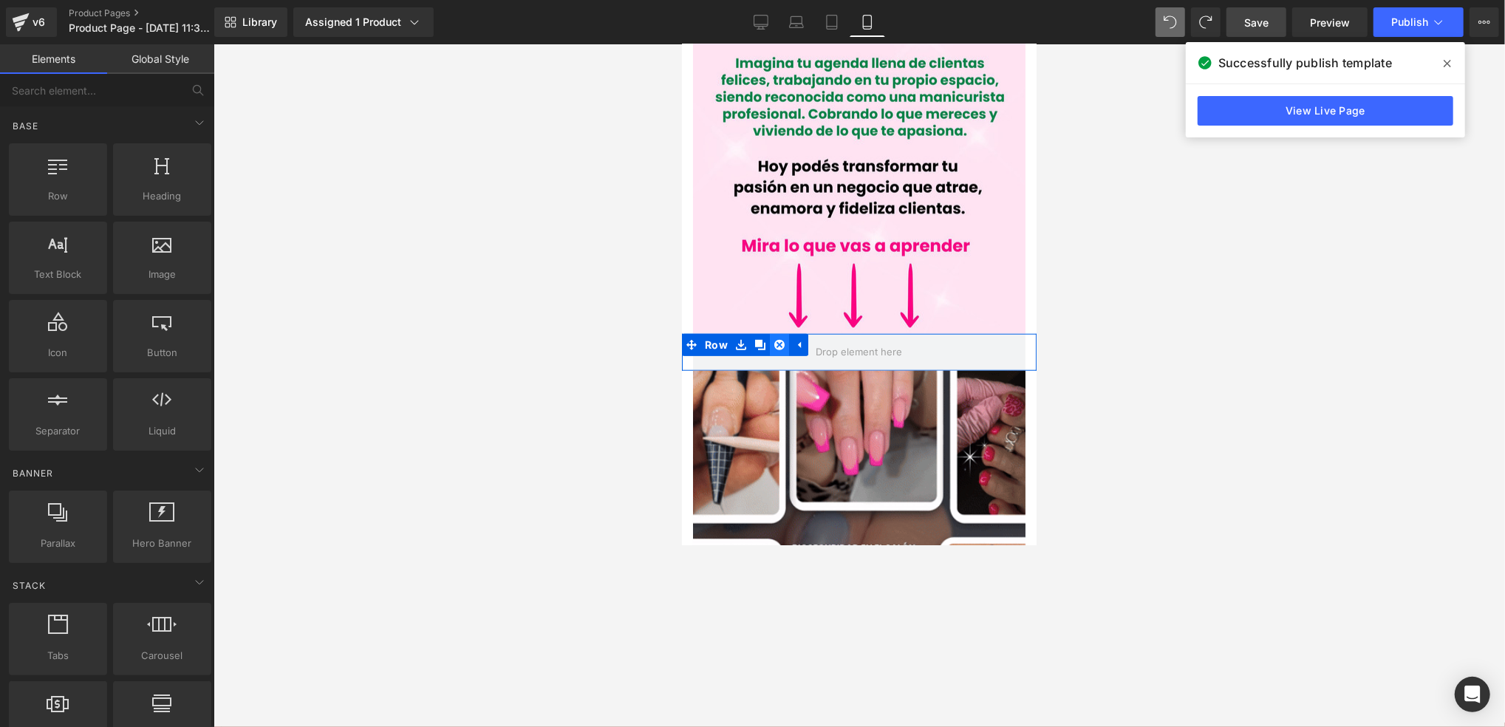
click at [781, 339] on icon at bounding box center [779, 344] width 10 height 10
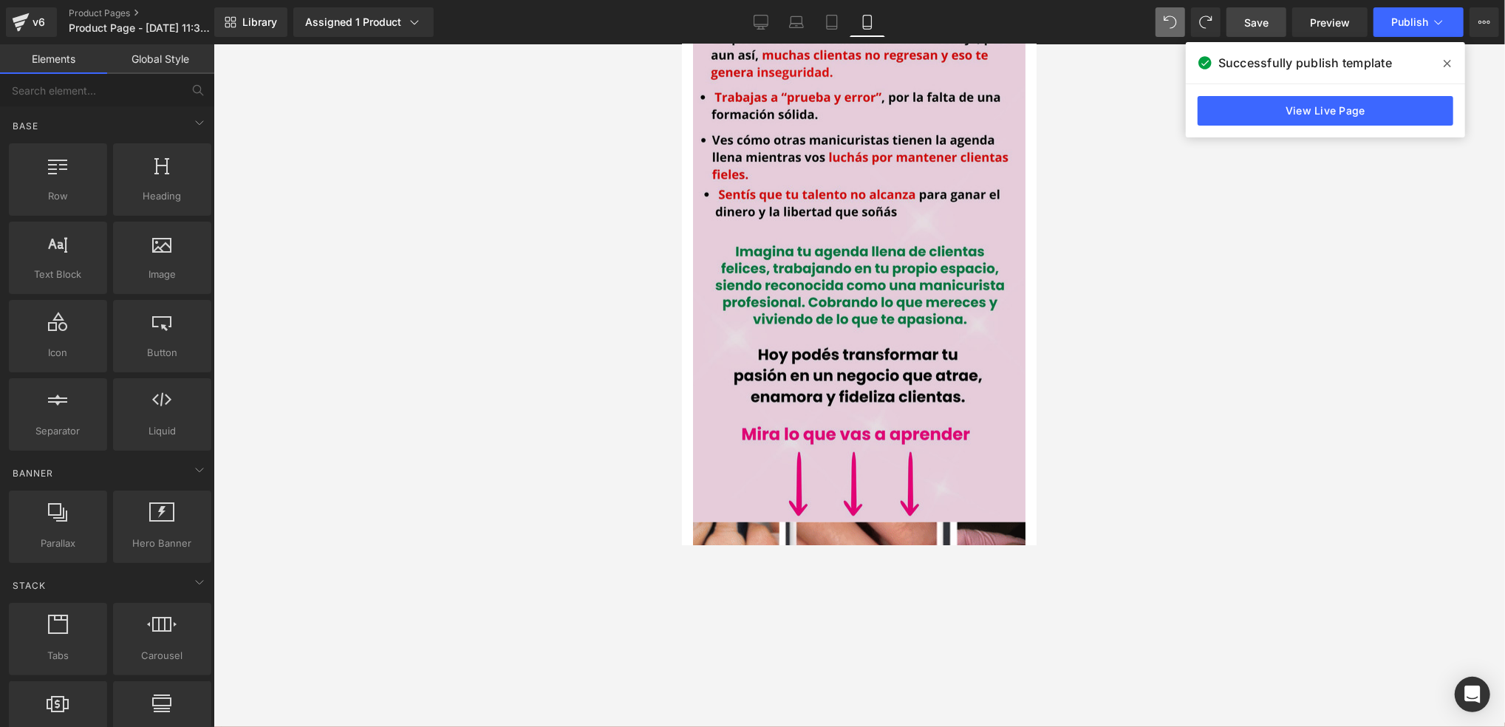
scroll to position [845, 0]
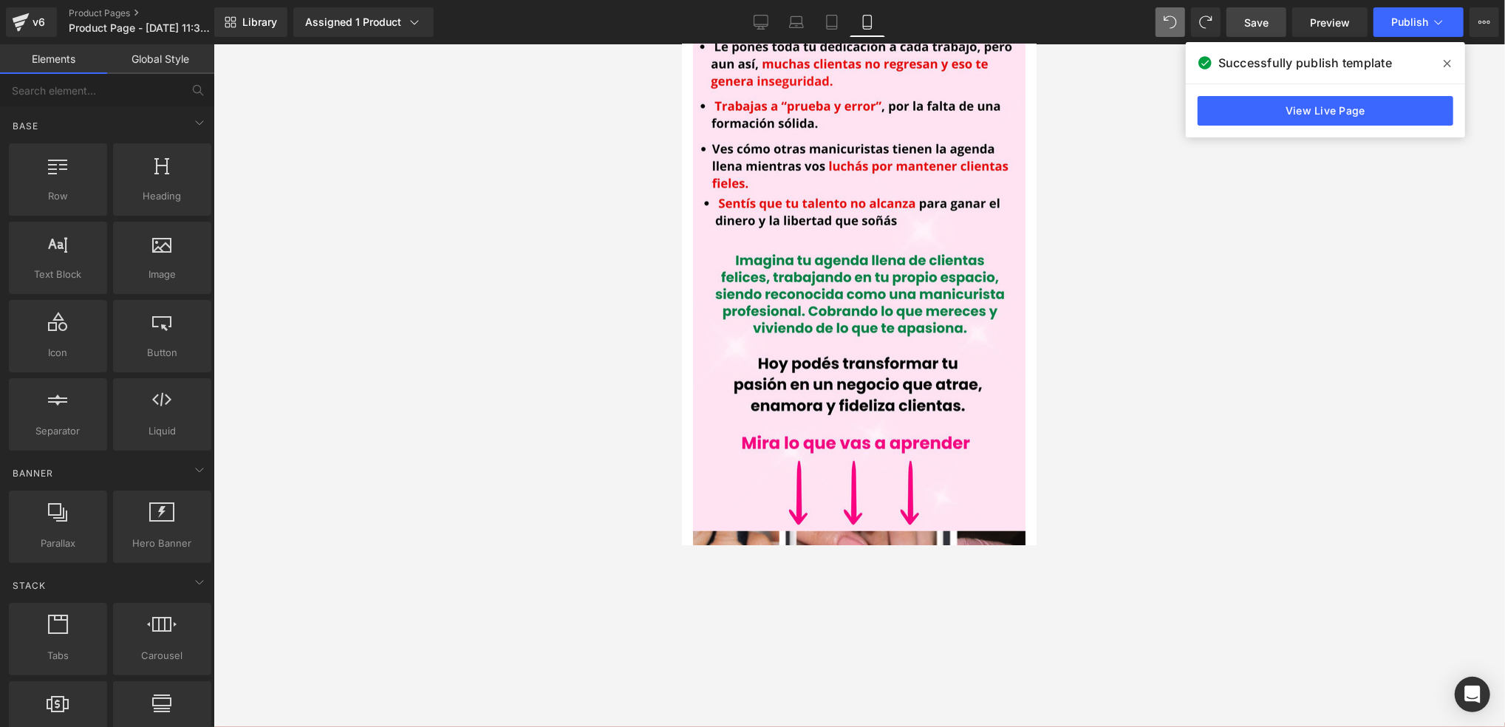
click at [1129, 352] on div at bounding box center [860, 385] width 1292 height 683
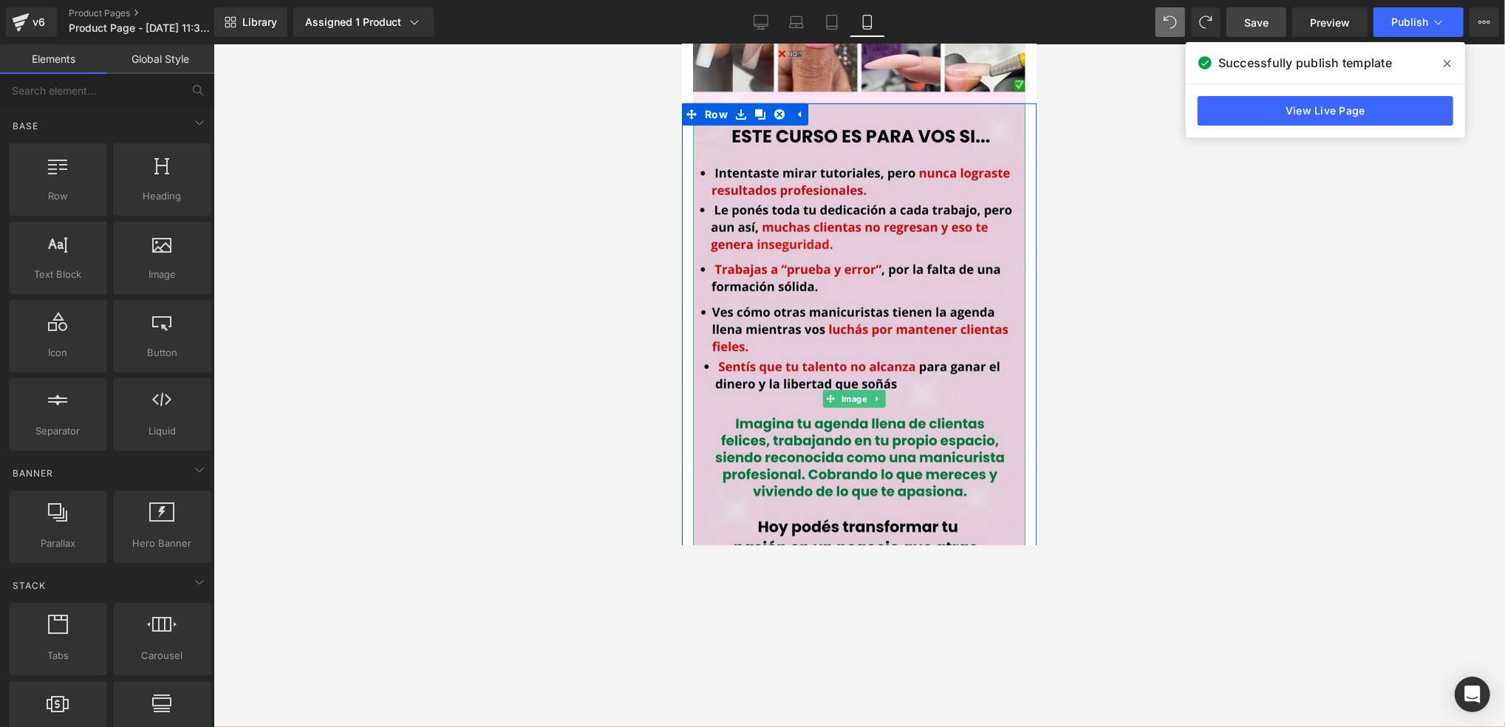
scroll to position [647, 0]
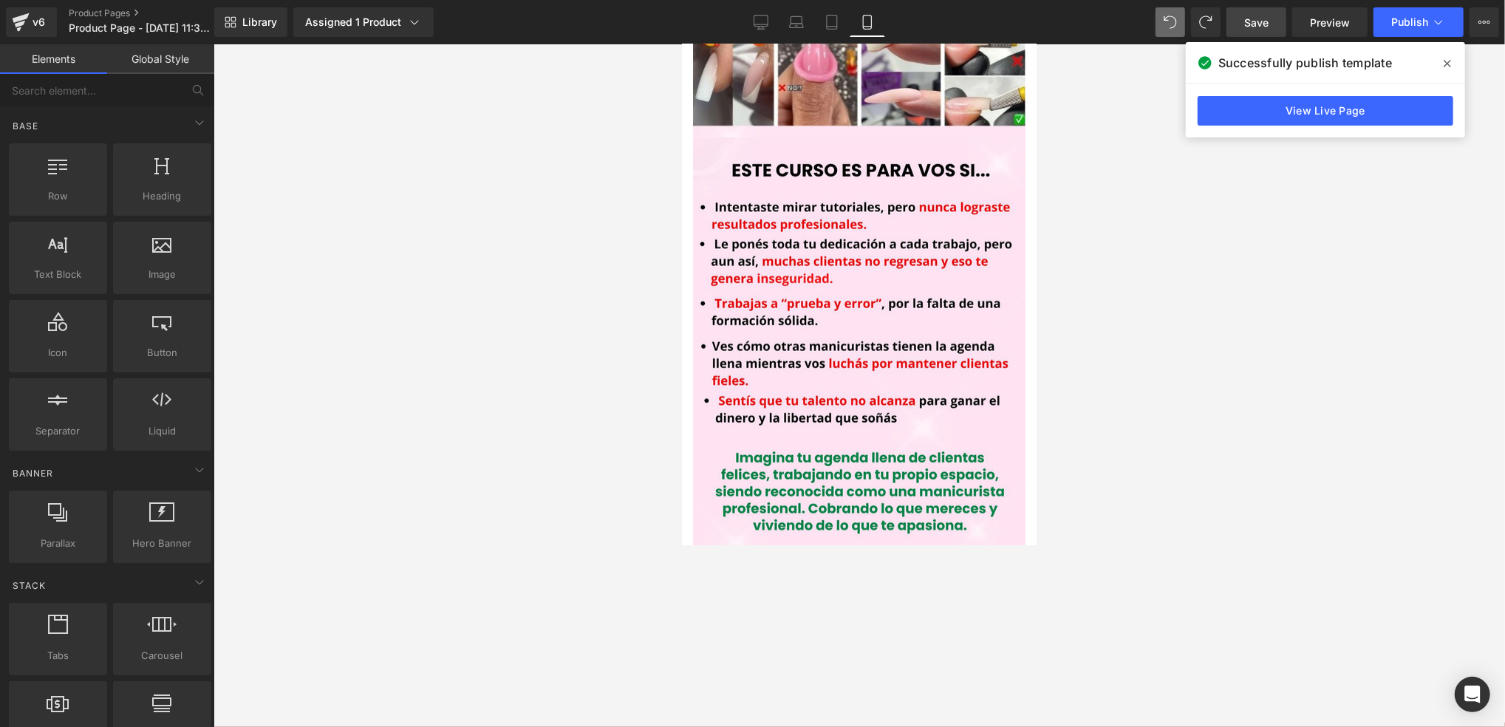
click at [1129, 282] on div at bounding box center [860, 385] width 1292 height 683
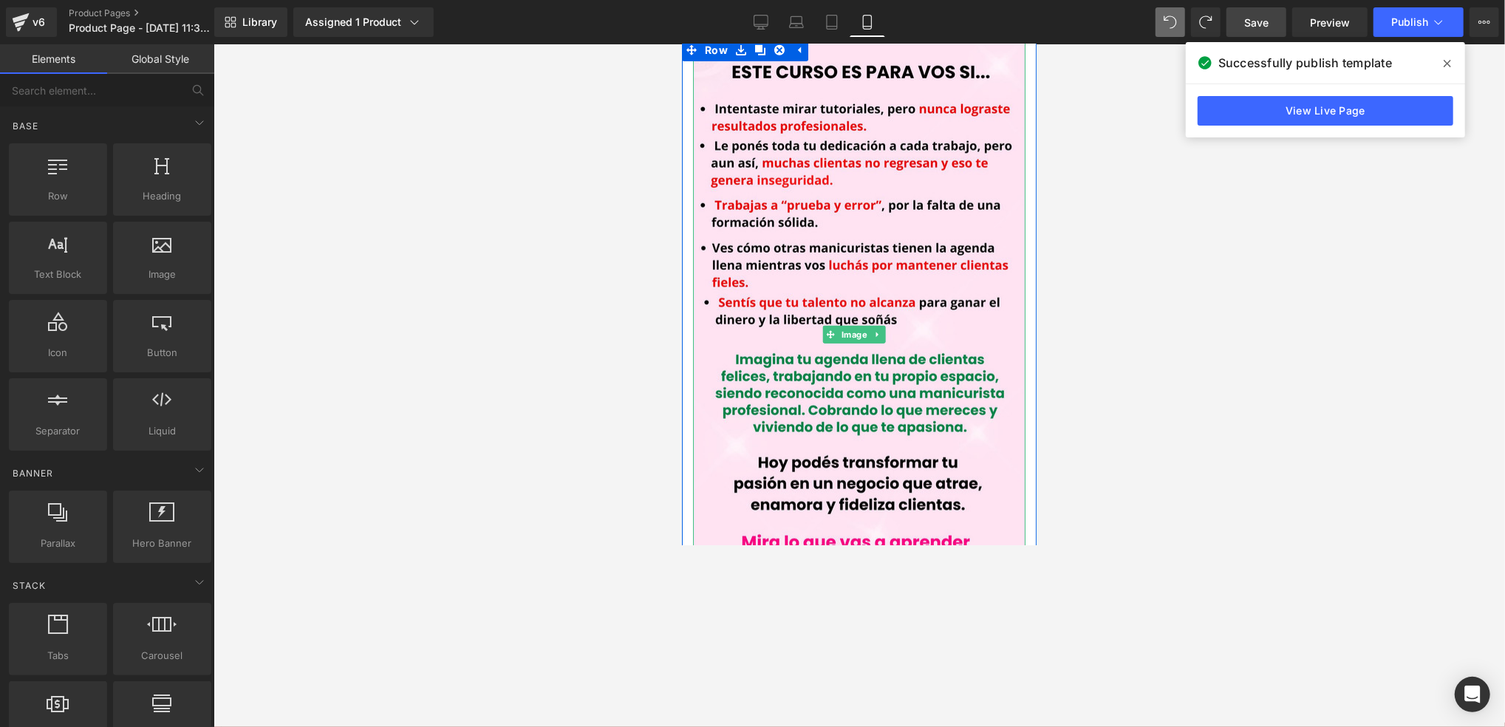
scroll to position [746, 0]
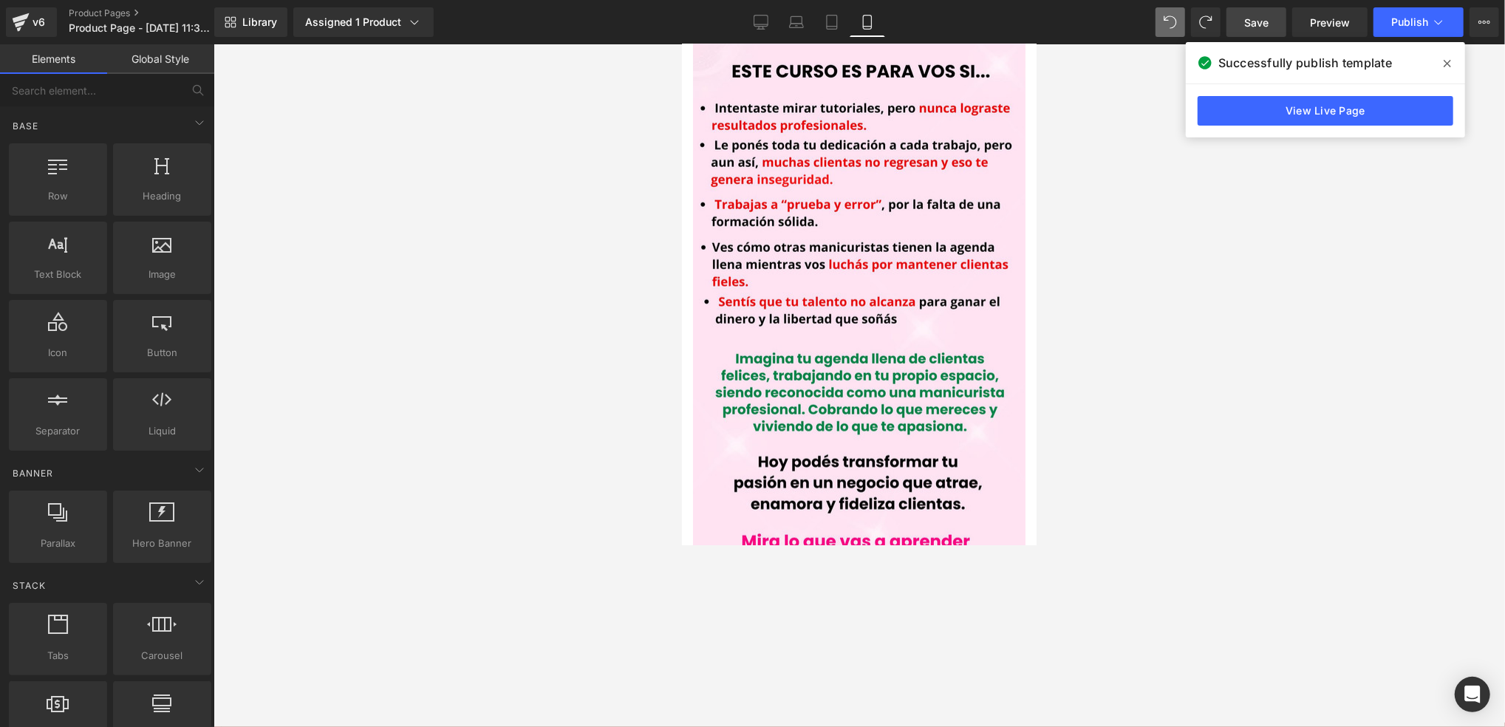
click at [1124, 297] on div at bounding box center [860, 385] width 1292 height 683
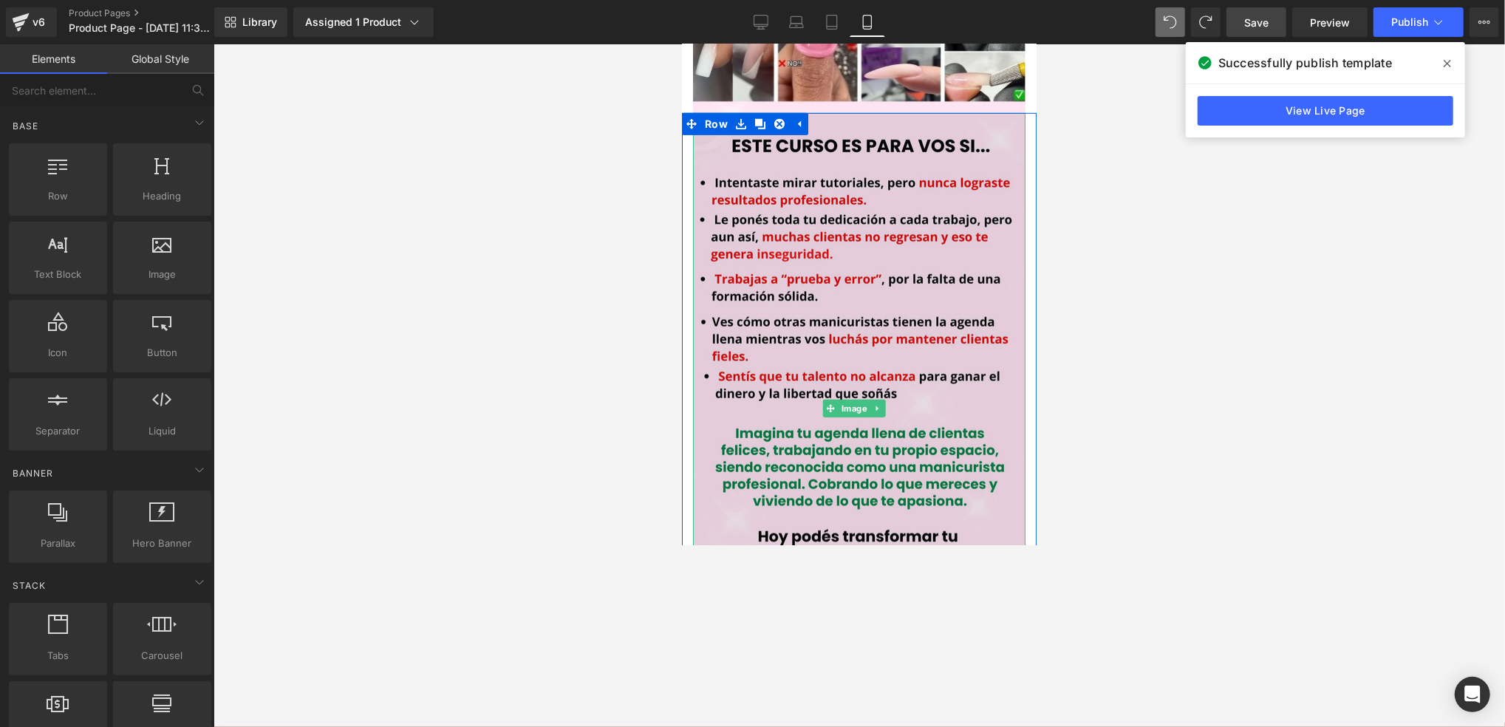
scroll to position [660, 0]
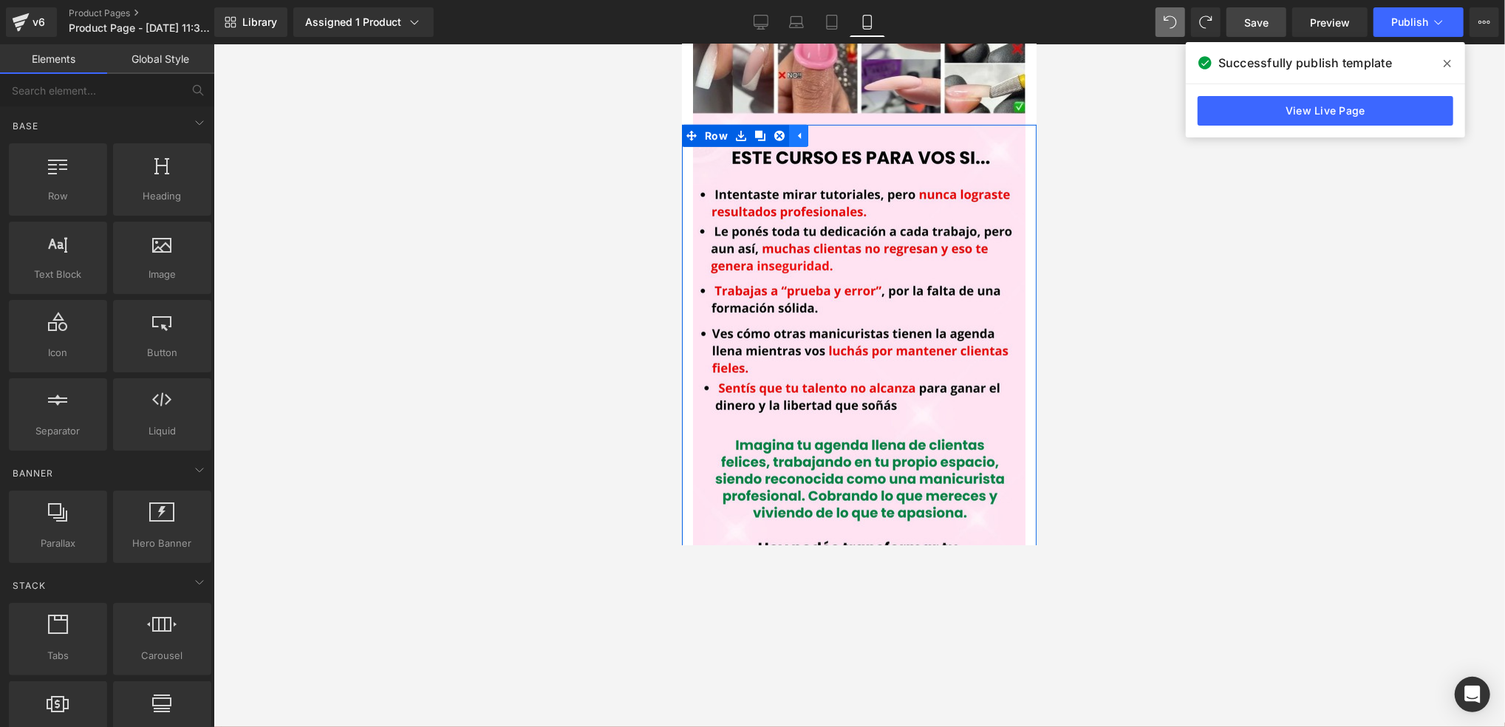
click at [795, 130] on icon at bounding box center [798, 135] width 10 height 11
click at [743, 130] on icon at bounding box center [740, 135] width 10 height 11
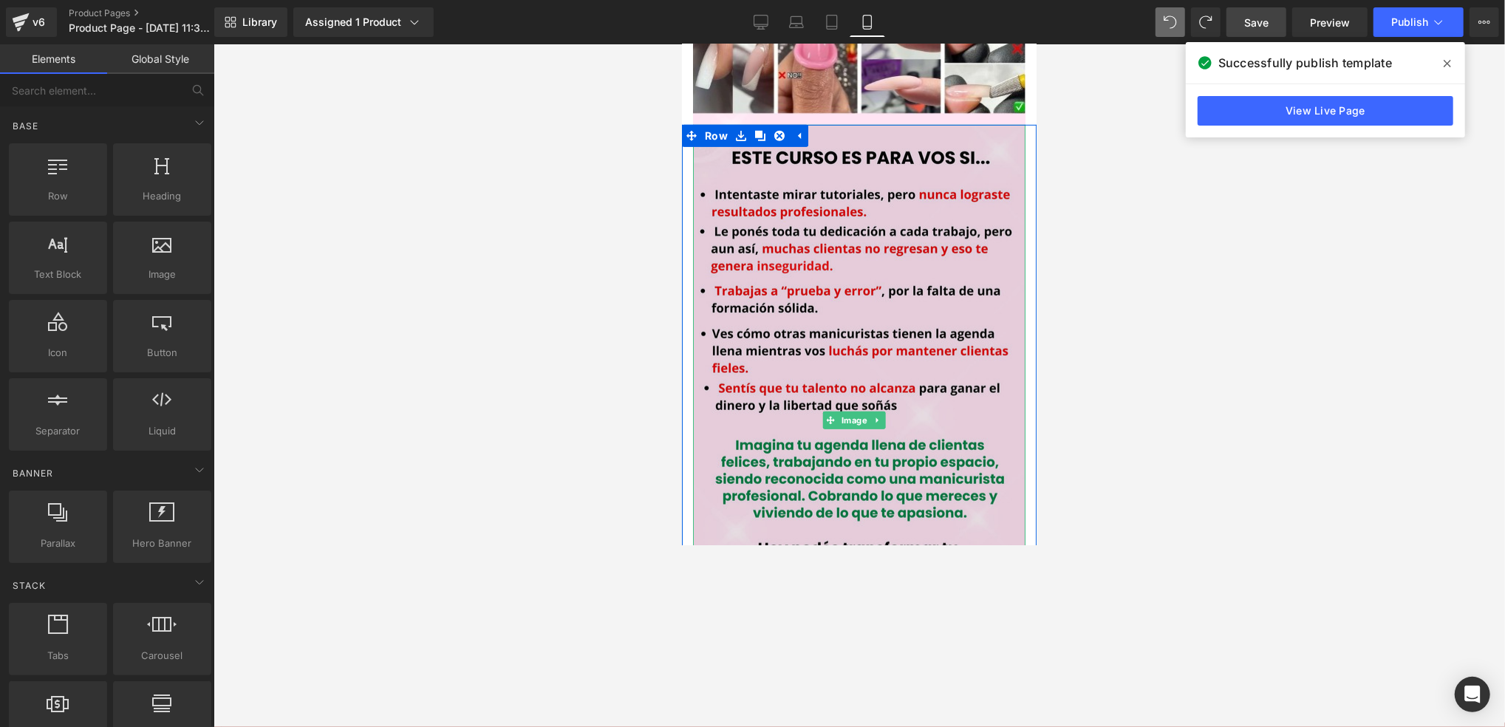
click at [856, 227] on img at bounding box center [859, 419] width 333 height 591
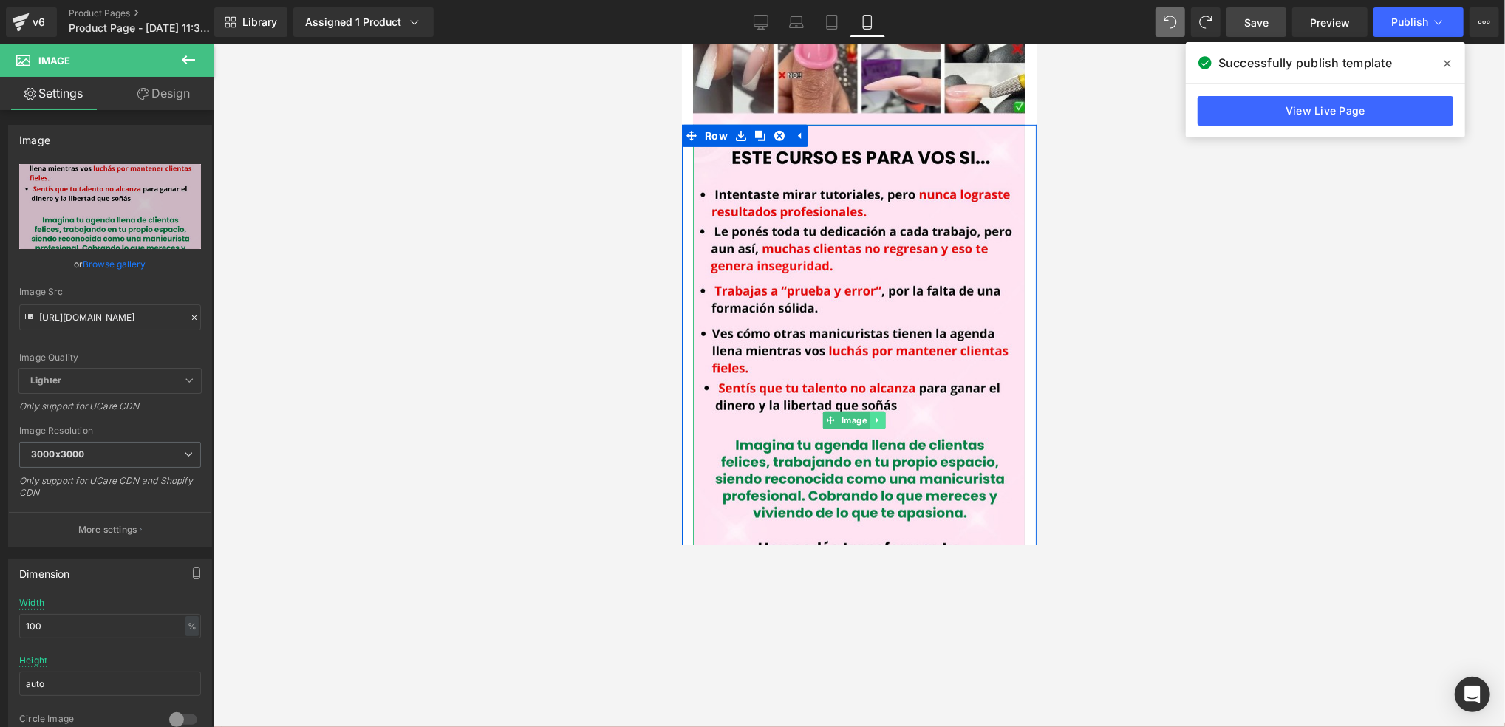
click at [874, 415] on icon at bounding box center [877, 419] width 8 height 9
click at [877, 411] on link at bounding box center [885, 420] width 16 height 18
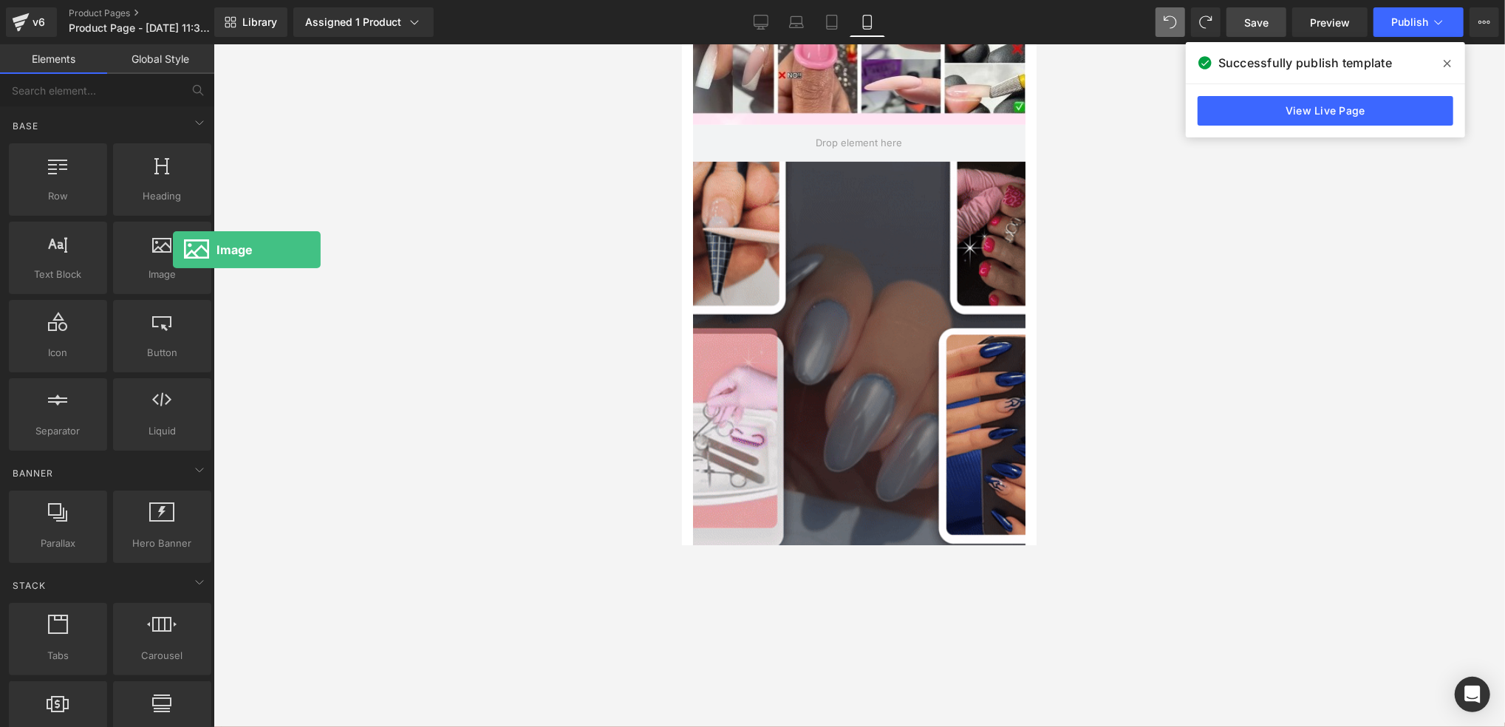
scroll to position [645, 0]
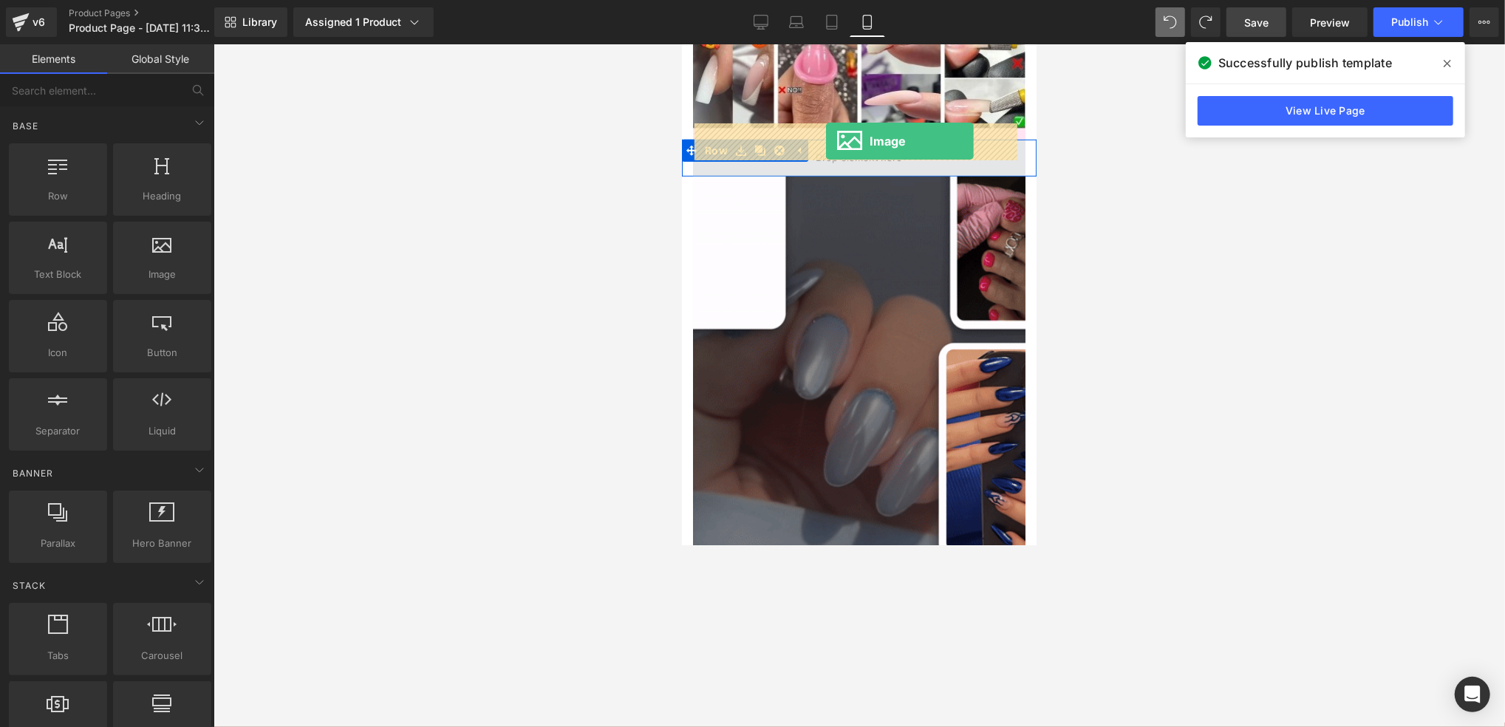
drag, startPoint x: 855, startPoint y: 293, endPoint x: 826, endPoint y: 140, distance: 155.8
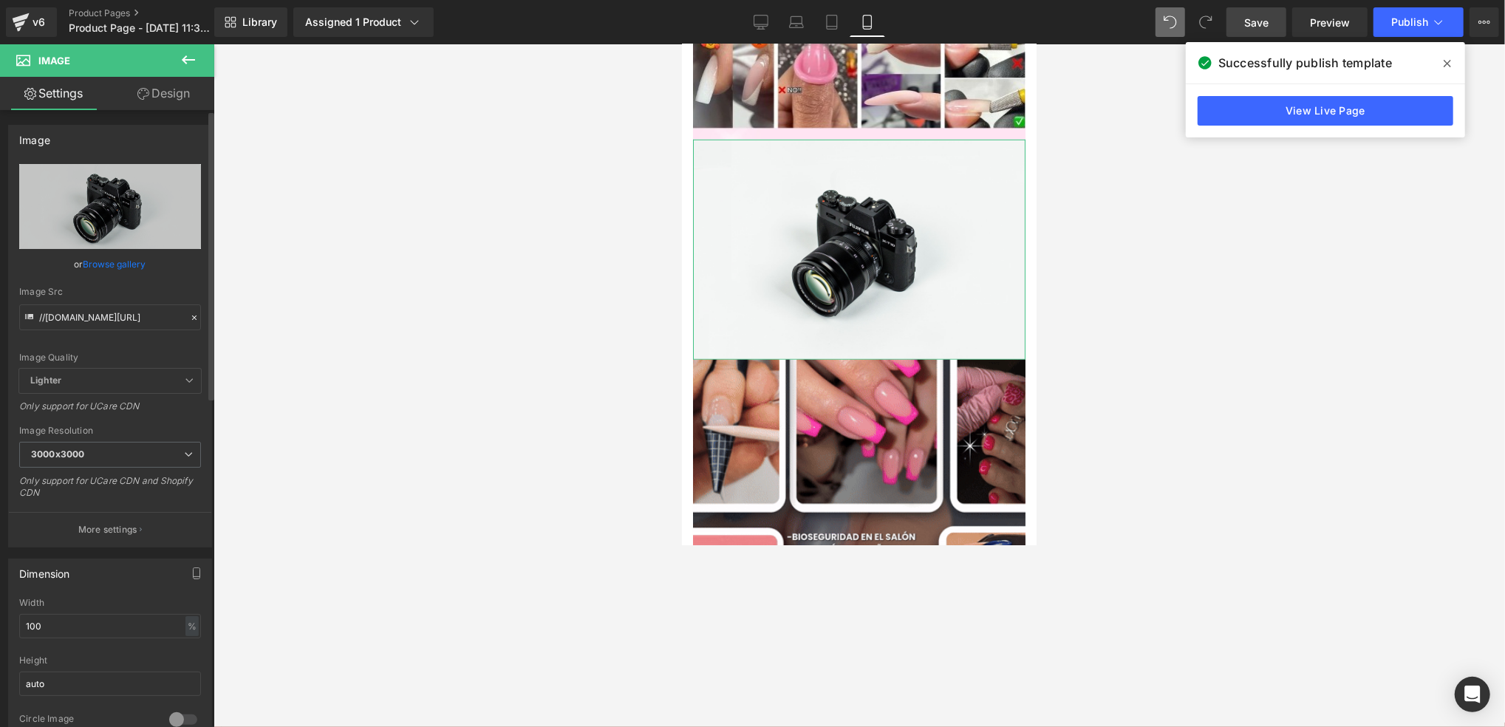
click at [189, 318] on icon at bounding box center [194, 318] width 10 height 10
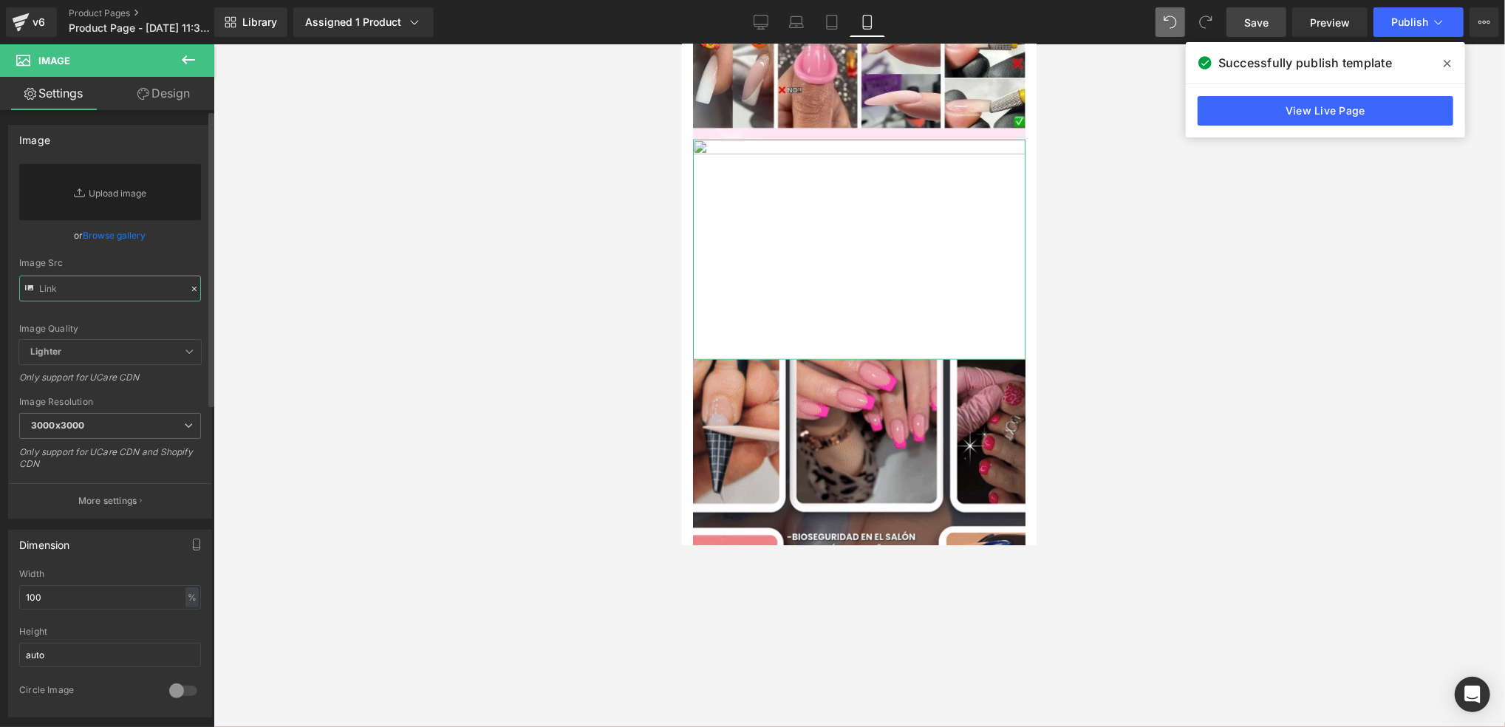
click at [112, 278] on input "text" at bounding box center [110, 289] width 182 height 26
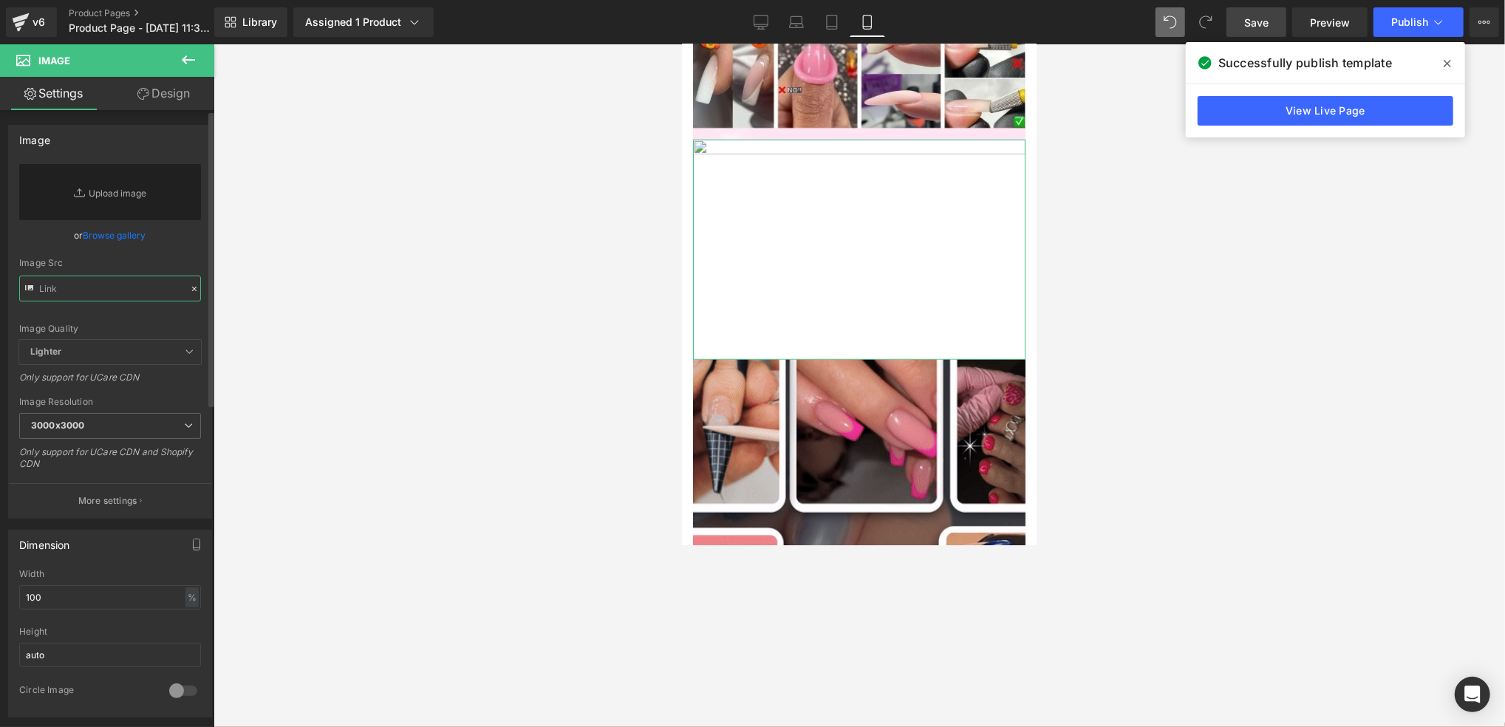
paste input "https://i.postimg.cc/QCcj8dTh/Errores-Te-sentis-identificada-con-esto.jpg"
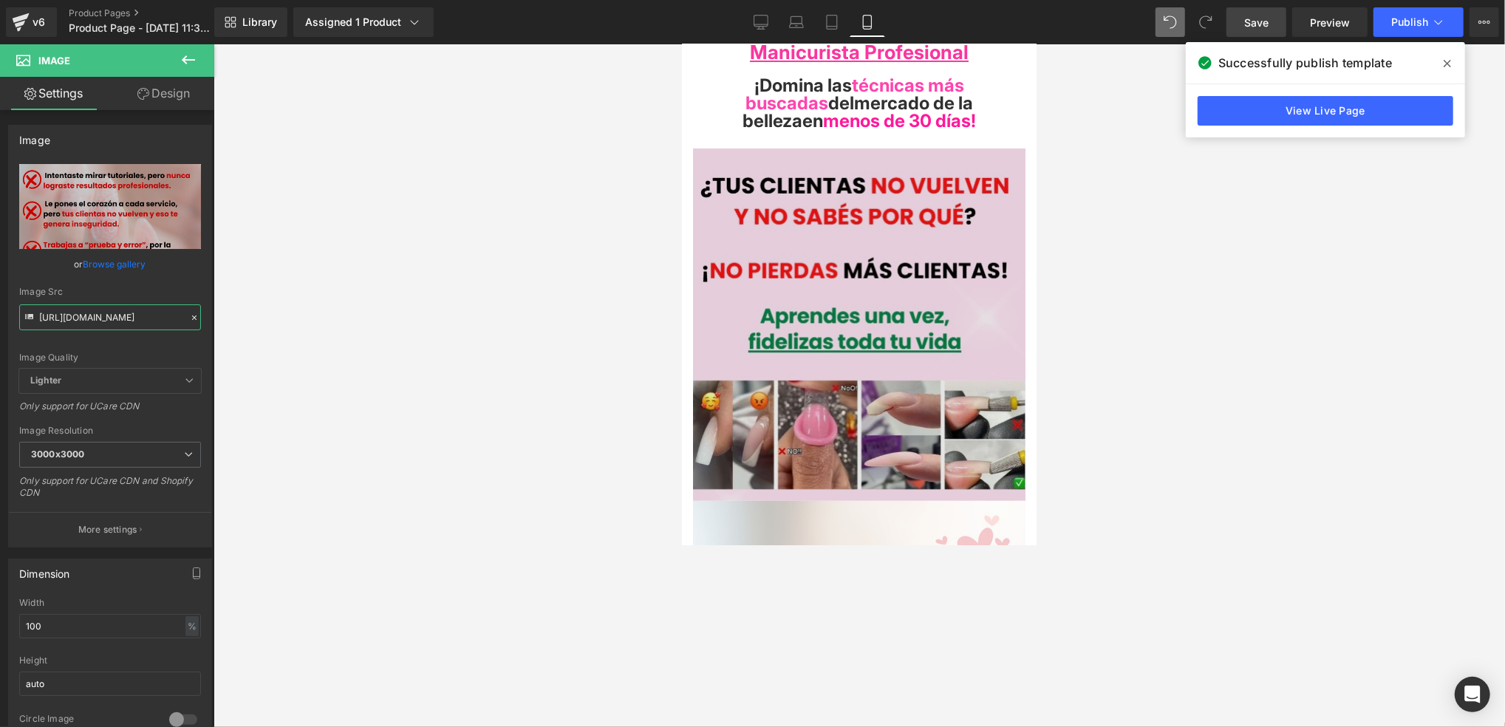
scroll to position [251, 0]
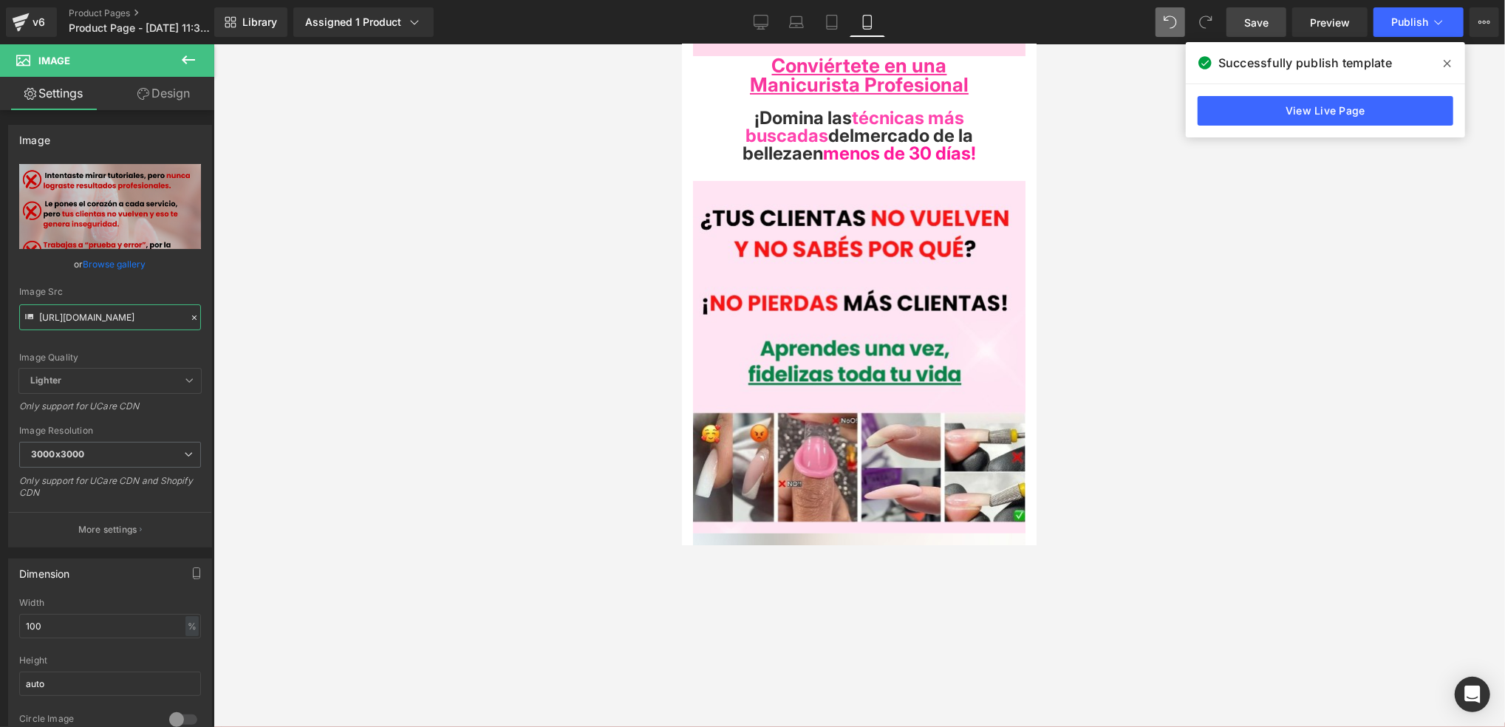
type input "https://i.postimg.cc/QCcj8dTh/Errores-Te-sentis-identificada-con-esto.jpg"
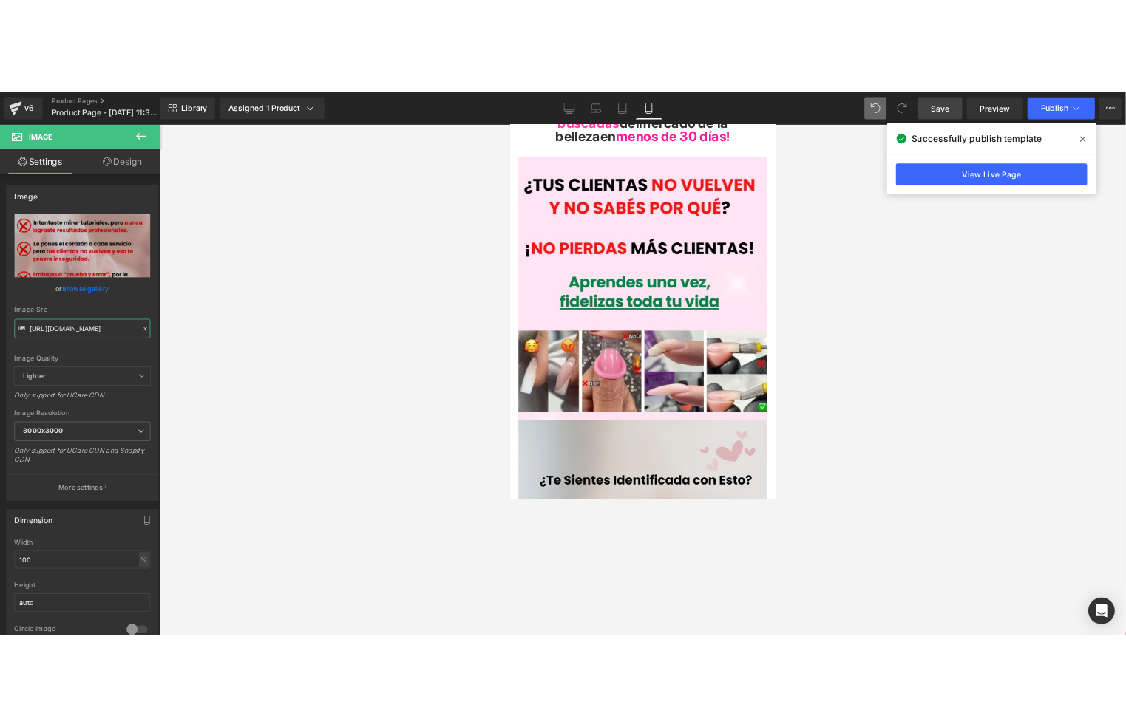
scroll to position [296, 0]
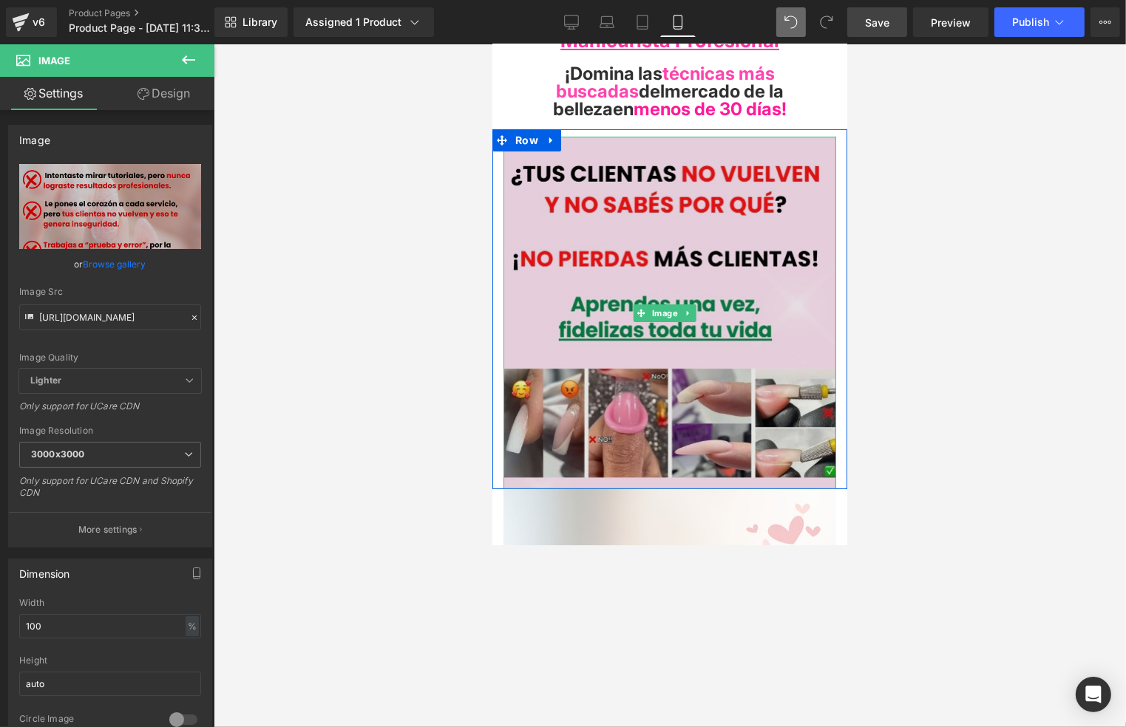
click at [710, 181] on img at bounding box center [669, 312] width 333 height 353
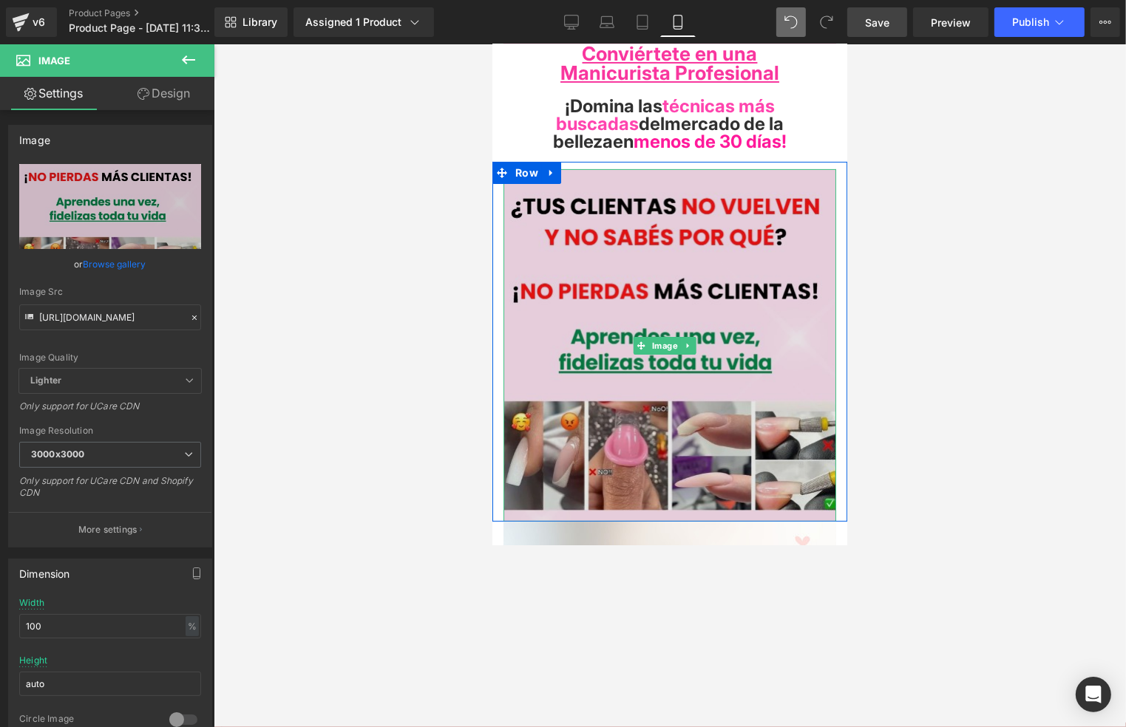
scroll to position [197, 0]
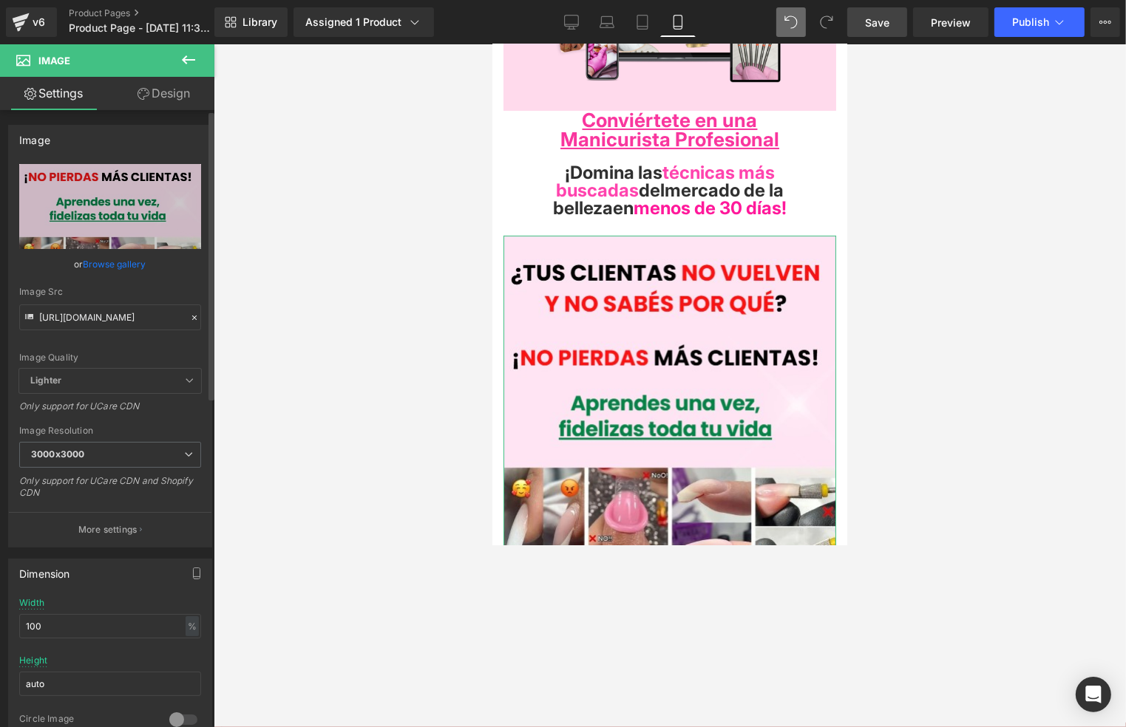
click at [192, 318] on icon at bounding box center [194, 318] width 4 height 4
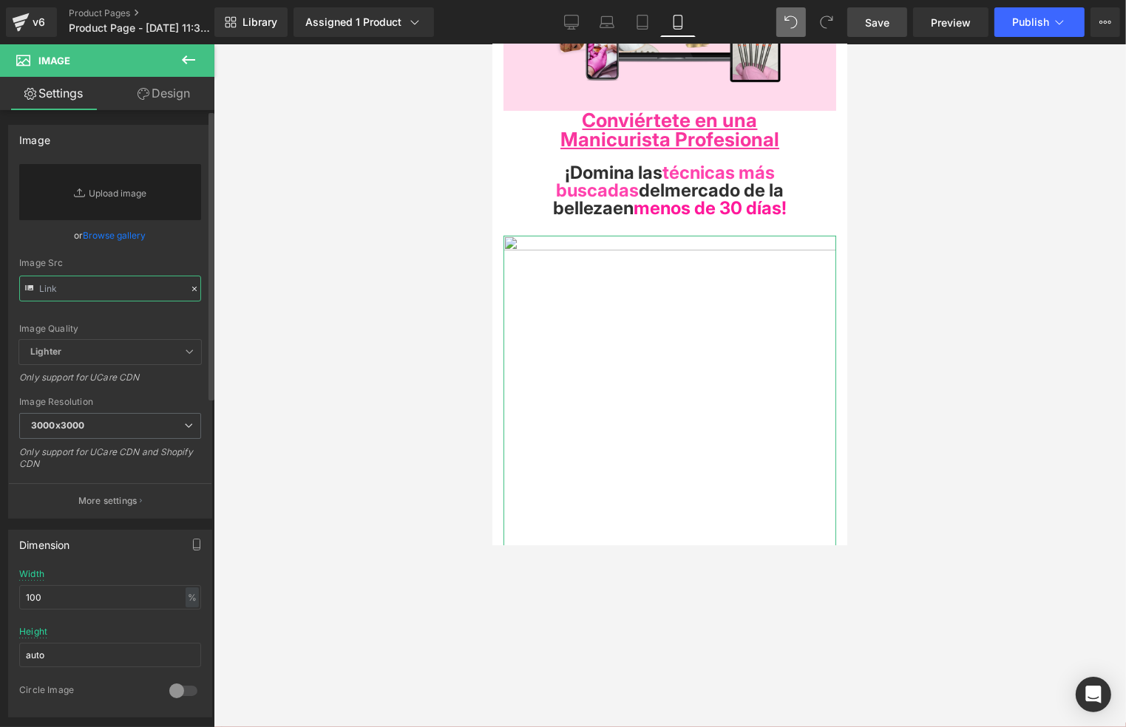
click at [126, 285] on input "text" at bounding box center [110, 289] width 182 height 26
paste input "https://i.postimg.cc/ht4v4VPj/Te-sentis-identificada-con-esto-version-2.jpg"
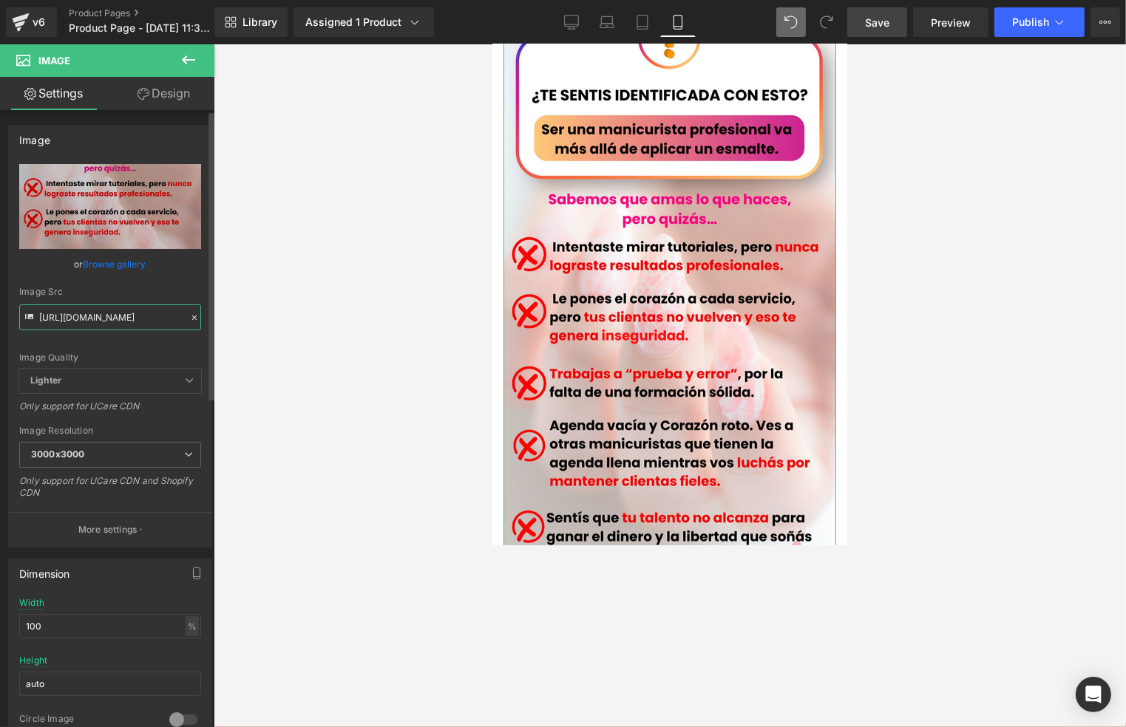
scroll to position [394, 0]
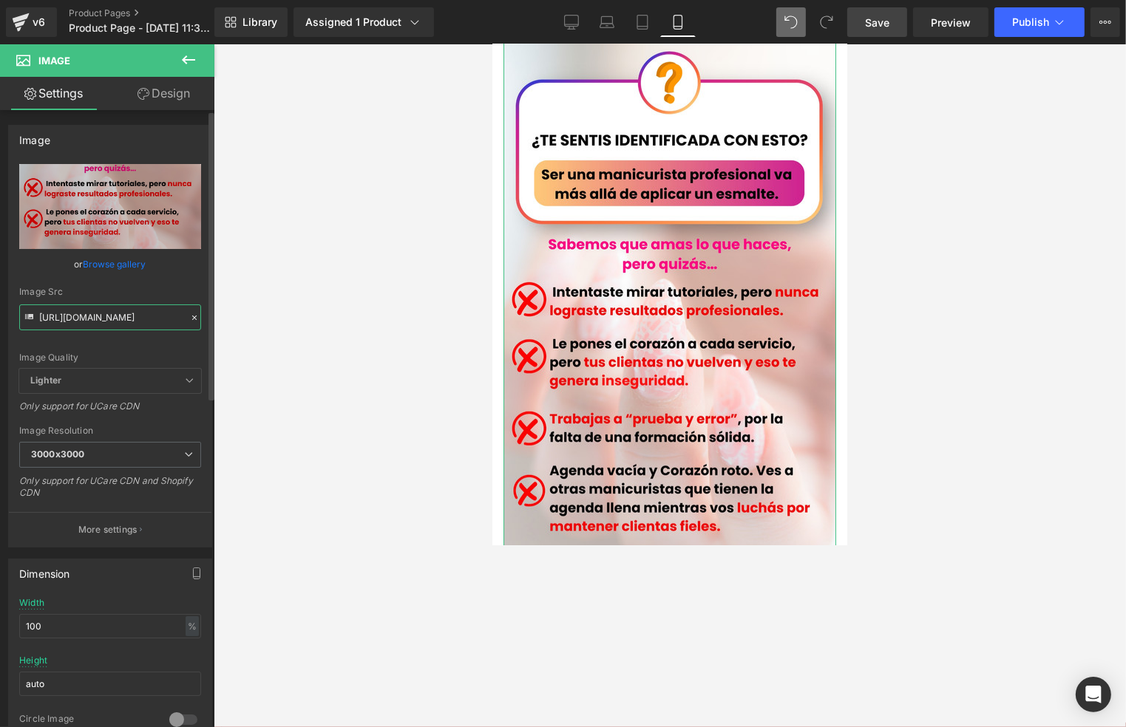
type input "https://i.postimg.cc/ht4v4VPj/Te-sentis-identificada-con-esto-version-2.jpg"
click at [189, 313] on icon at bounding box center [194, 318] width 10 height 10
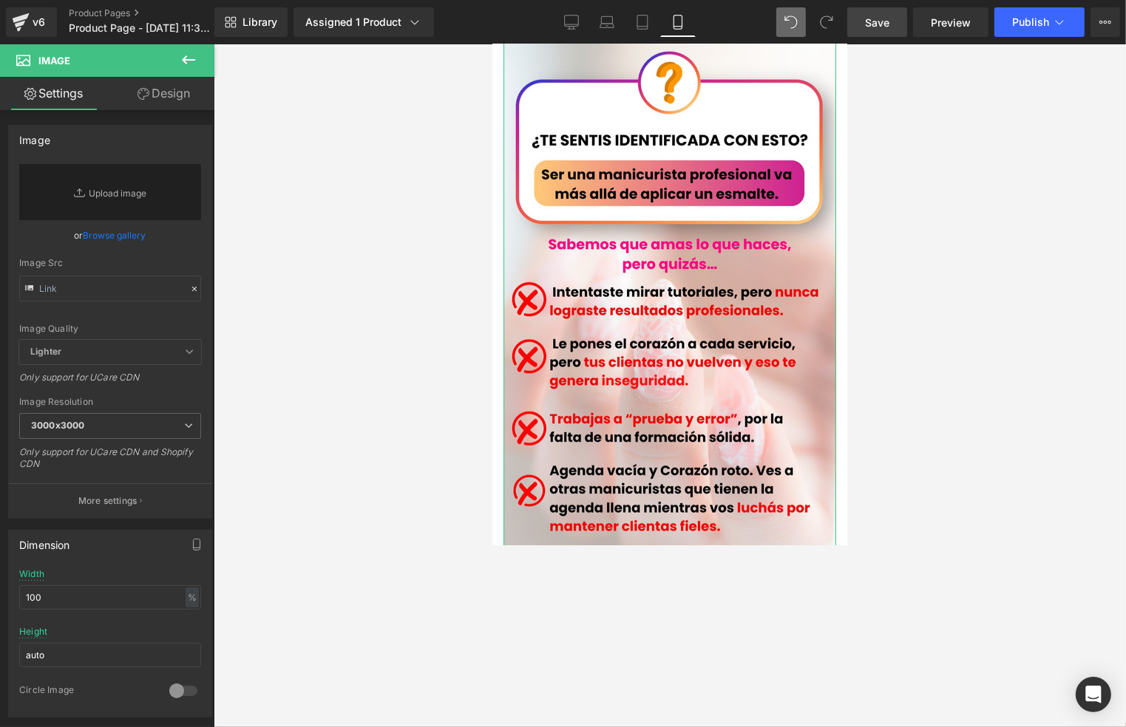
type input "https://i.postimg.cc/ht4v4VPj/Te-sentis-identificada-con-esto-version-2.jpg"
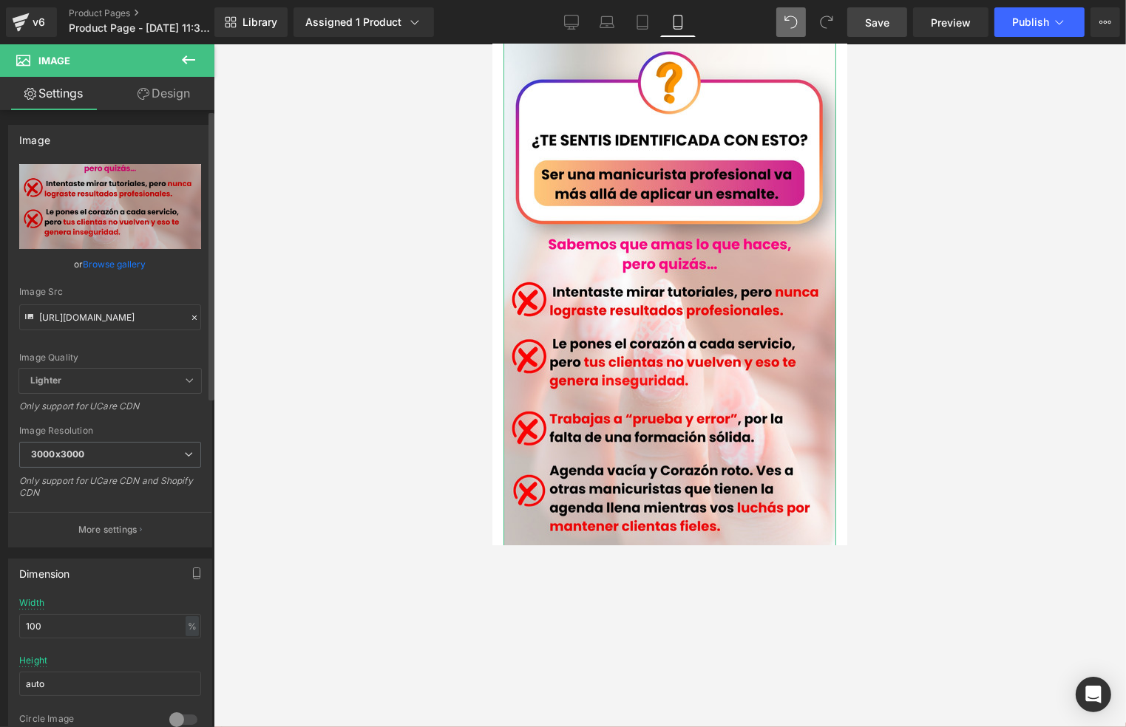
click at [192, 316] on icon at bounding box center [194, 318] width 10 height 10
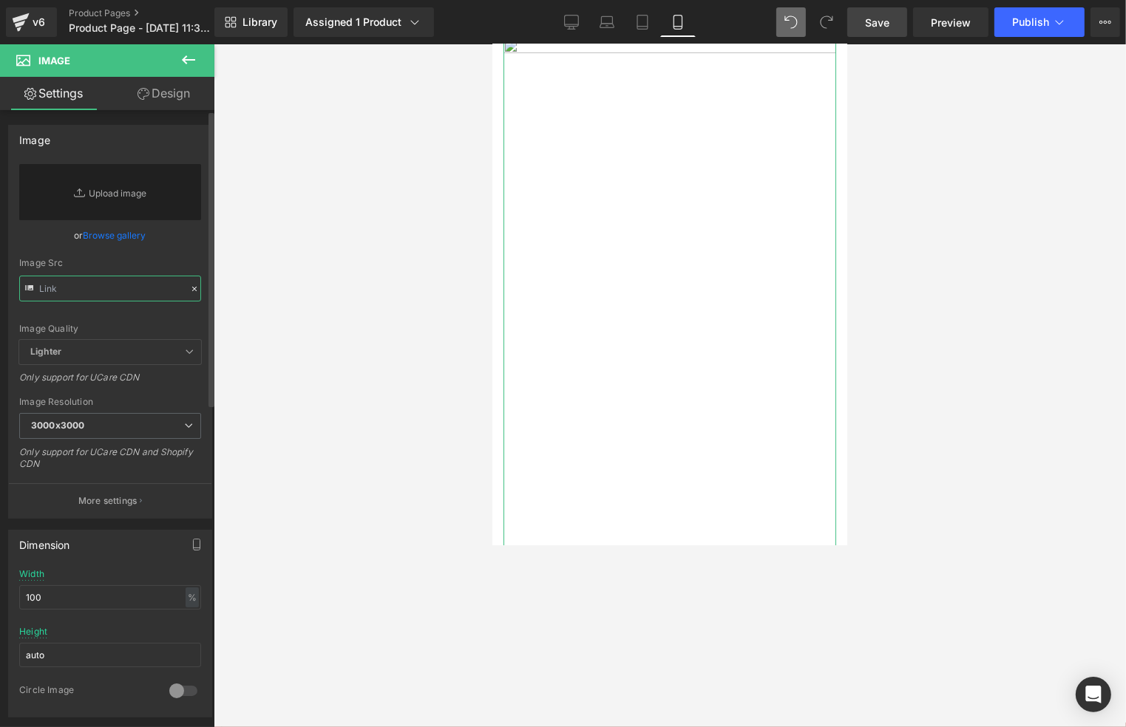
click at [149, 296] on input "text" at bounding box center [110, 289] width 182 height 26
paste input "https://i.postimg.cc/FzmmWQYR/TUS-CLIENTAS-NO-VUELVEN-VERSION-MEJORADA.jpg"
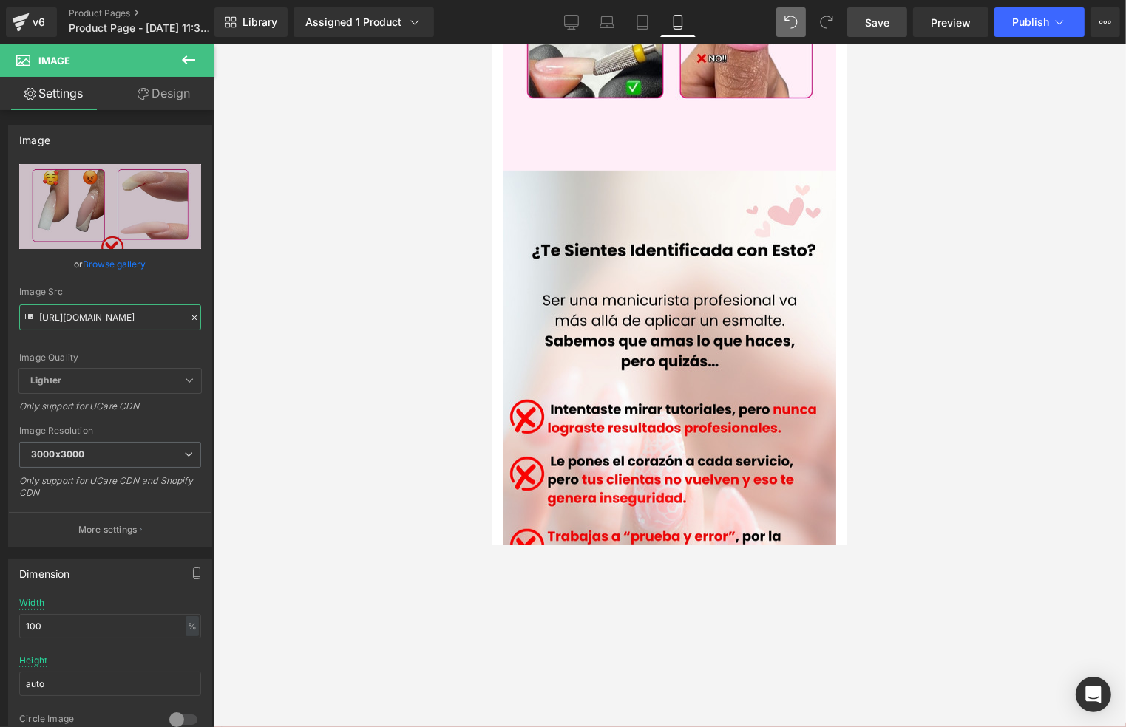
scroll to position [887, 0]
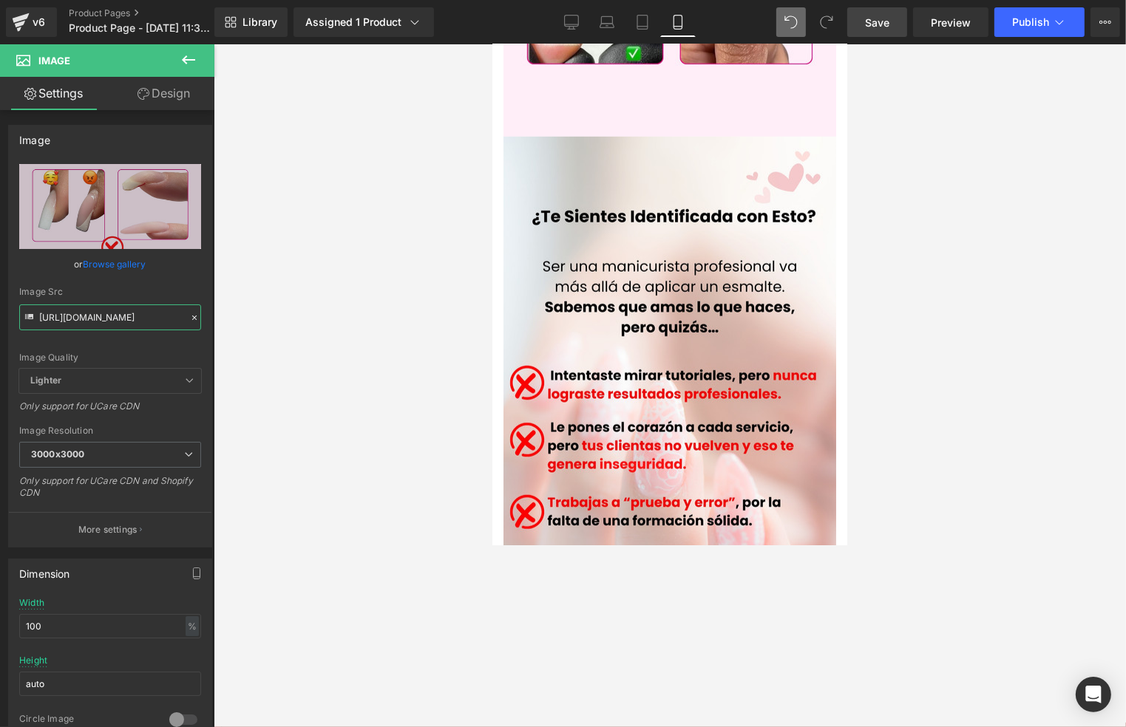
type input "https://i.postimg.cc/FzmmWQYR/TUS-CLIENTAS-NO-VUELVEN-VERSION-MEJORADA.jpg"
click at [870, 30] on span "Save" at bounding box center [877, 23] width 24 height 16
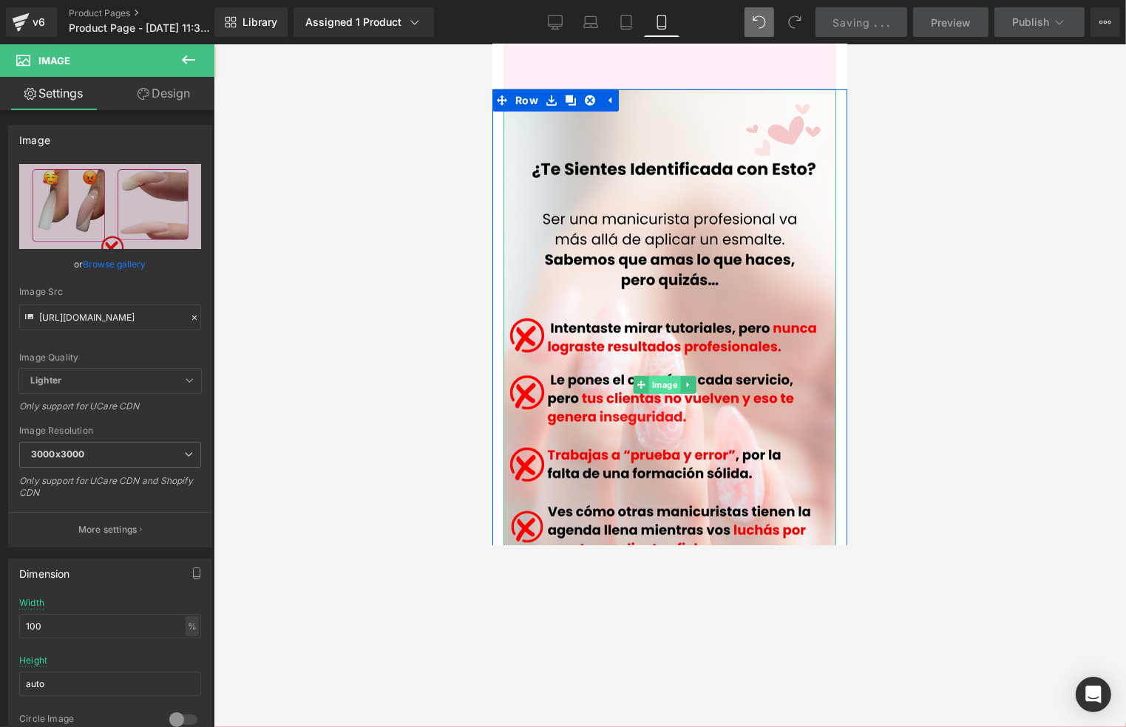
scroll to position [985, 0]
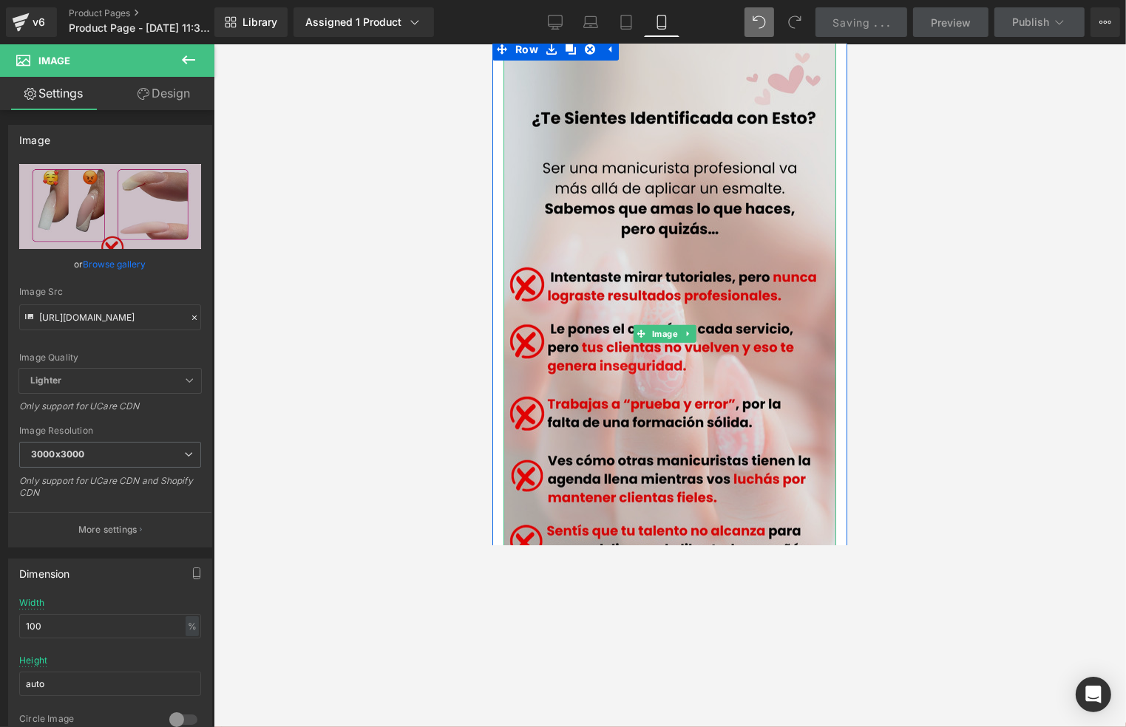
click at [786, 283] on img at bounding box center [669, 333] width 333 height 591
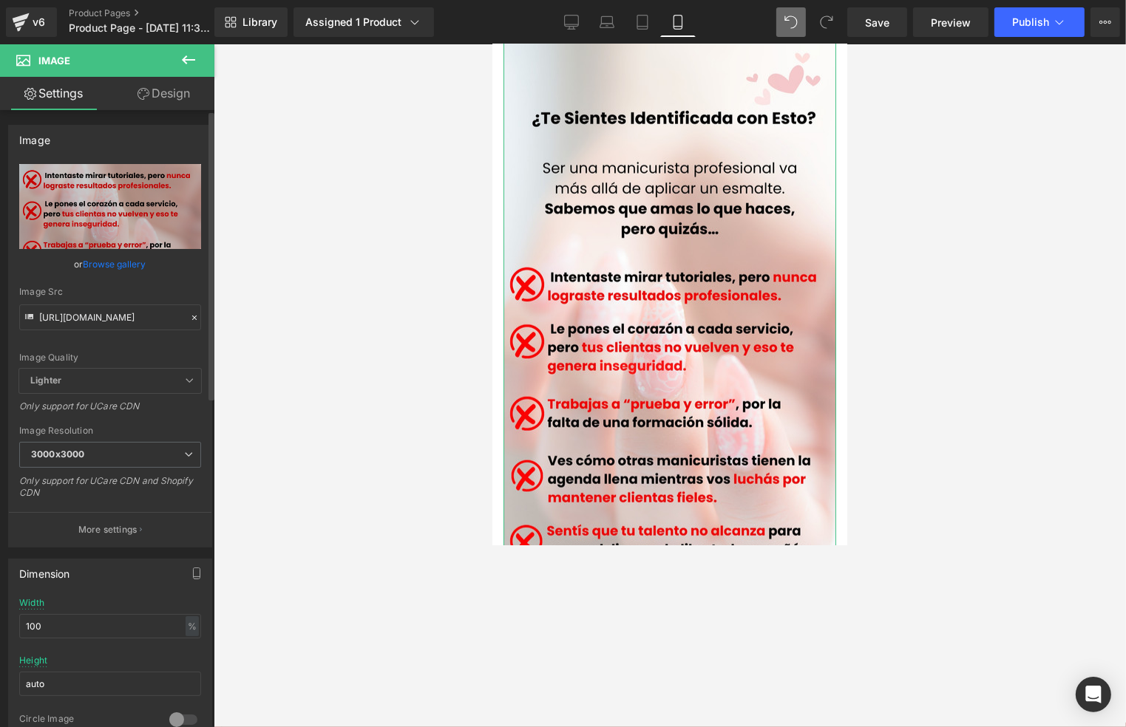
click at [189, 313] on icon at bounding box center [194, 318] width 10 height 10
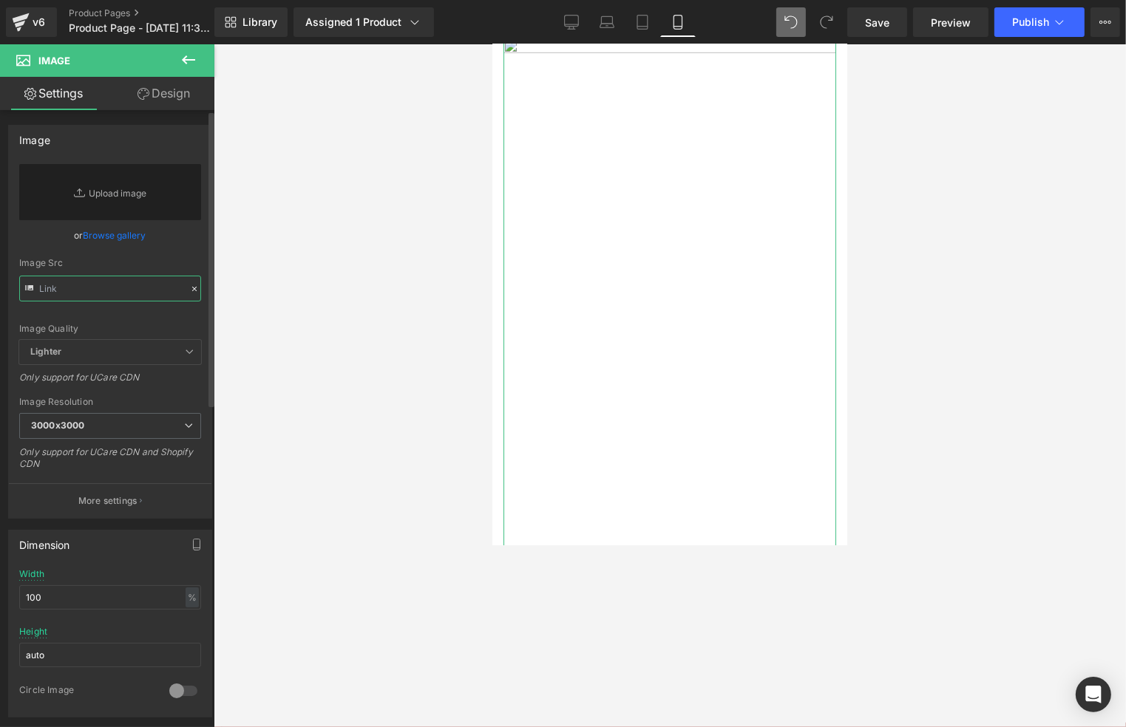
click at [127, 299] on input "text" at bounding box center [110, 289] width 182 height 26
paste input "https://i.postimg.cc/ht4v4VPj/Te-sentis-identificada-con-esto-version-2.jpg"
type input "https://i.postimg.cc/ht4v4VPj/Te-sentis-identificada-con-esto-version-2.jpg"
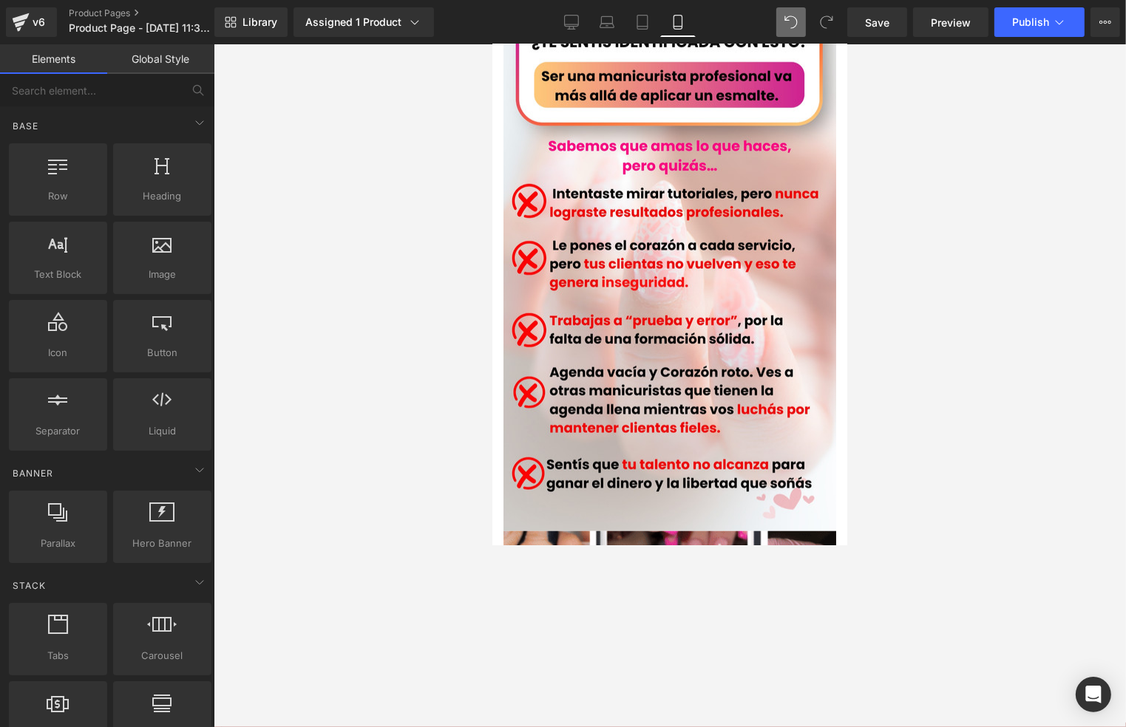
scroll to position [0, 0]
click at [1003, 398] on div at bounding box center [670, 385] width 912 height 683
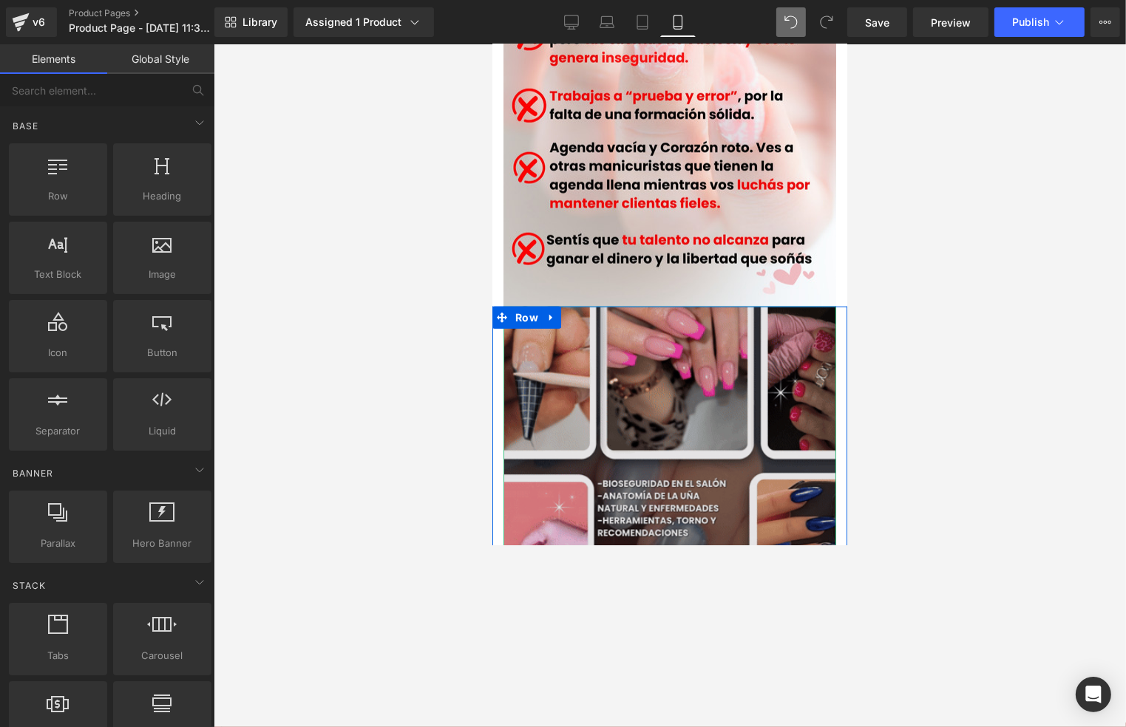
scroll to position [1281, 0]
